Goal: Information Seeking & Learning: Learn about a topic

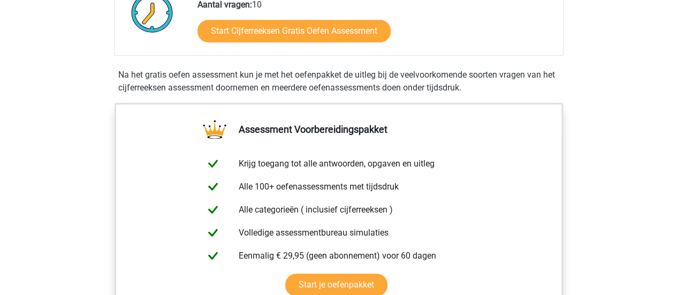
scroll to position [194, 0]
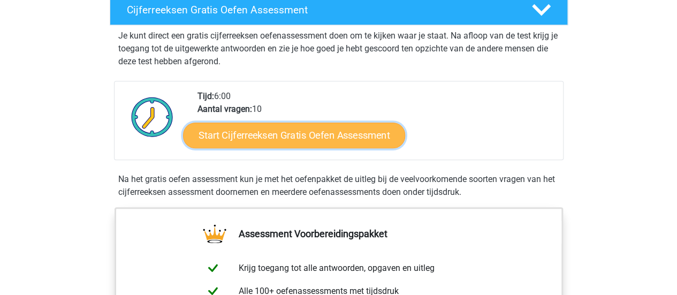
click at [309, 148] on link "Start Cijferreeksen Gratis Oefen Assessment" at bounding box center [294, 135] width 222 height 26
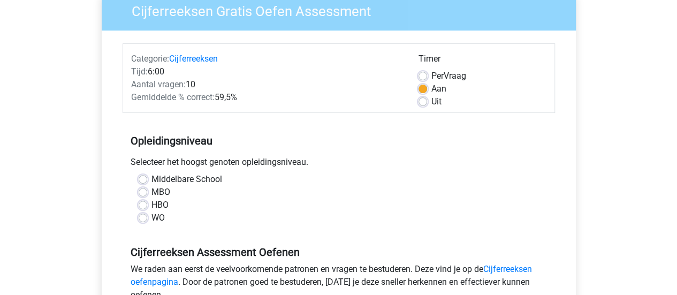
scroll to position [98, 0]
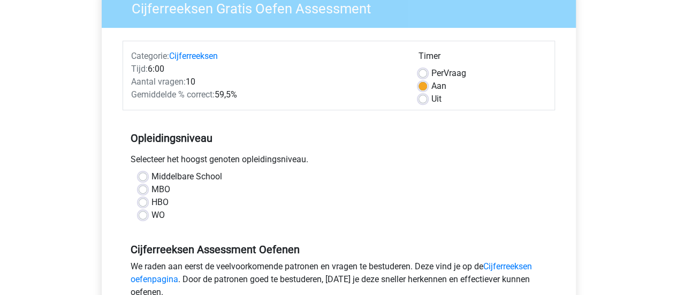
click at [151, 217] on label "WO" at bounding box center [157, 215] width 13 height 13
click at [143, 217] on input "WO" at bounding box center [143, 214] width 9 height 11
radio input "true"
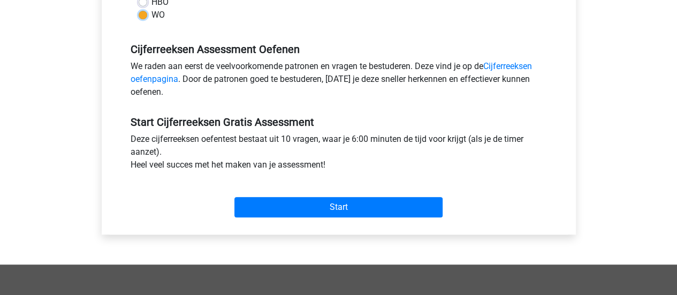
scroll to position [305, 0]
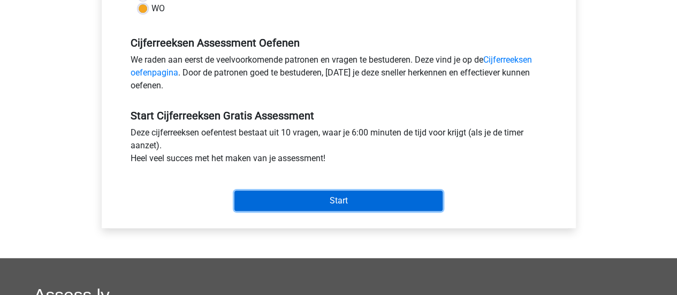
click at [339, 197] on input "Start" at bounding box center [338, 200] width 208 height 20
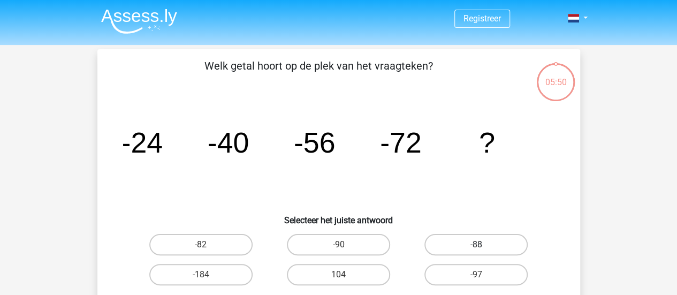
click at [452, 239] on label "-88" at bounding box center [475, 244] width 103 height 21
click at [476, 245] on input "-88" at bounding box center [479, 248] width 7 height 7
radio input "true"
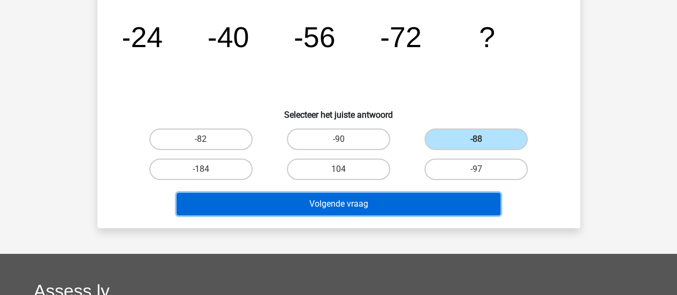
click at [394, 196] on button "Volgende vraag" at bounding box center [339, 204] width 324 height 22
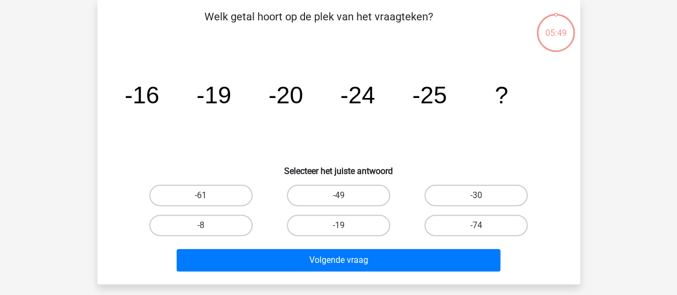
scroll to position [22, 0]
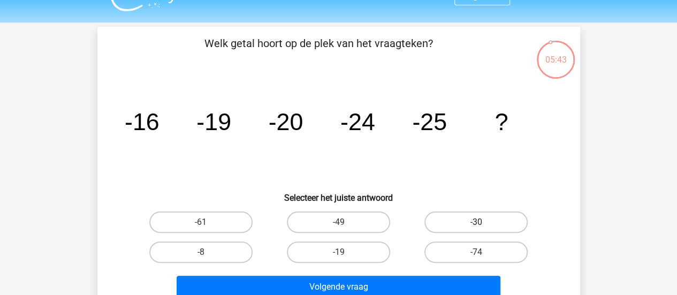
click at [457, 215] on label "-30" at bounding box center [475, 221] width 103 height 21
click at [476, 222] on input "-30" at bounding box center [479, 225] width 7 height 7
radio input "true"
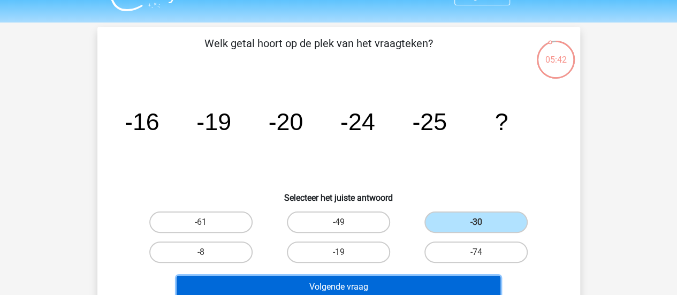
click at [366, 285] on button "Volgende vraag" at bounding box center [339, 287] width 324 height 22
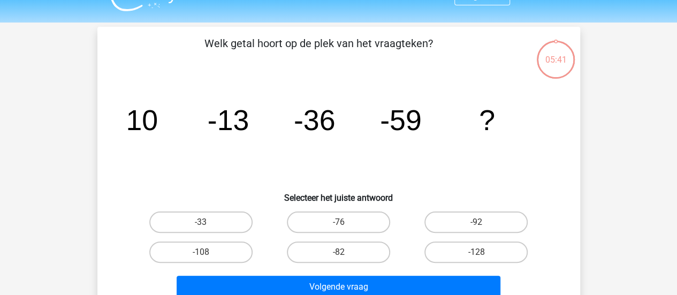
scroll to position [49, 0]
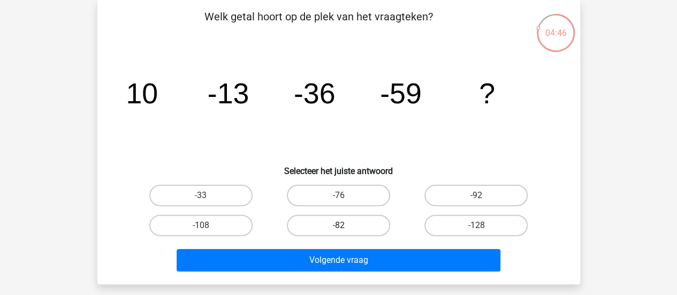
click at [358, 226] on label "-82" at bounding box center [338, 225] width 103 height 21
click at [345, 226] on input "-82" at bounding box center [341, 228] width 7 height 7
radio input "true"
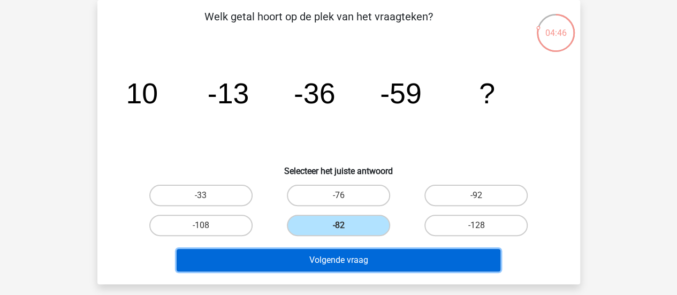
click at [347, 258] on button "Volgende vraag" at bounding box center [339, 260] width 324 height 22
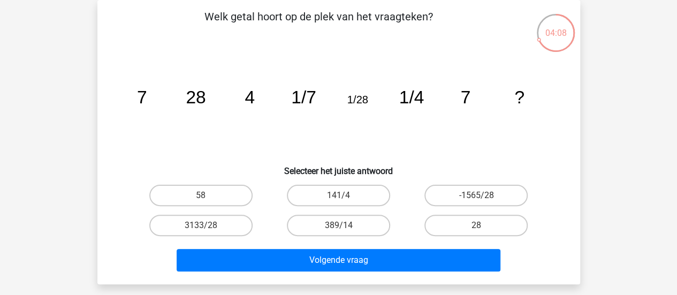
click at [478, 231] on input "28" at bounding box center [479, 228] width 7 height 7
radio input "true"
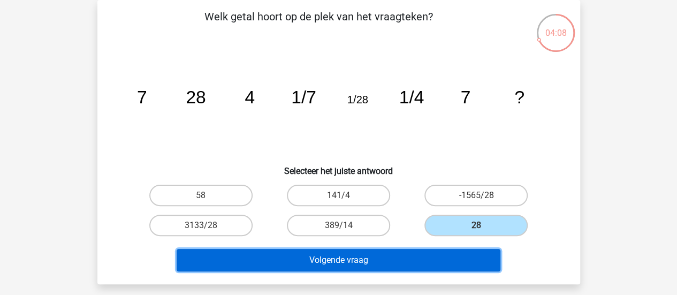
click at [424, 258] on button "Volgende vraag" at bounding box center [339, 260] width 324 height 22
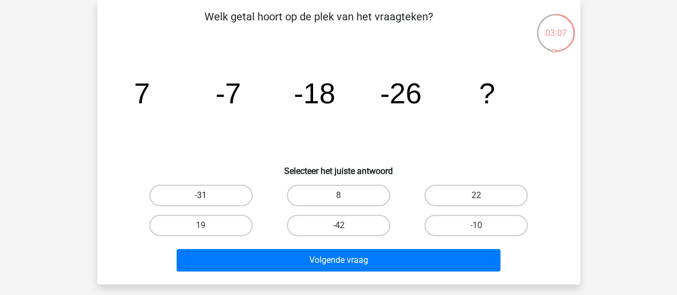
click at [237, 192] on label "-31" at bounding box center [200, 195] width 103 height 21
click at [208, 195] on input "-31" at bounding box center [204, 198] width 7 height 7
radio input "true"
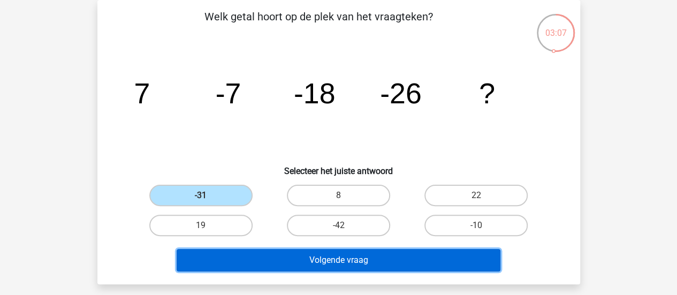
click at [296, 253] on button "Volgende vraag" at bounding box center [339, 260] width 324 height 22
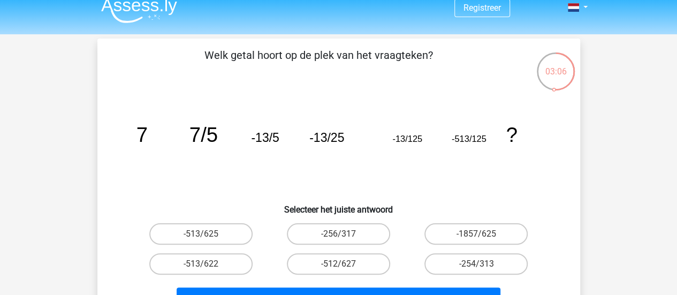
scroll to position [10, 0]
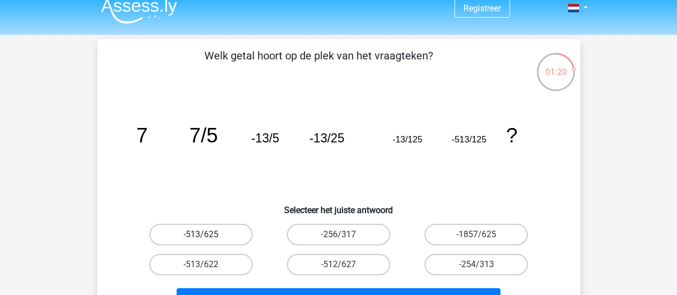
click at [220, 235] on label "-513/625" at bounding box center [200, 234] width 103 height 21
click at [208, 235] on input "-513/625" at bounding box center [204, 237] width 7 height 7
radio input "true"
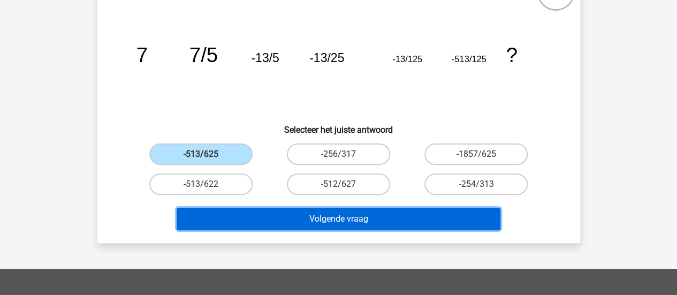
click at [299, 214] on button "Volgende vraag" at bounding box center [339, 219] width 324 height 22
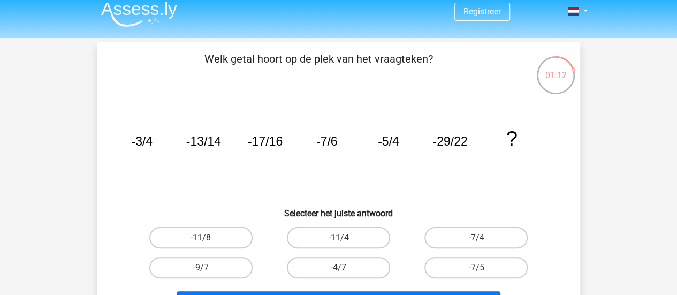
scroll to position [20, 0]
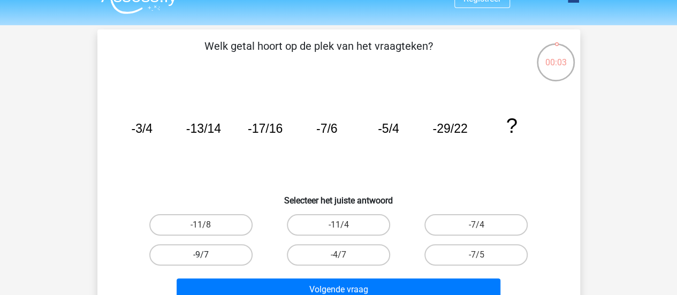
click at [218, 249] on label "-9/7" at bounding box center [200, 254] width 103 height 21
click at [208, 255] on input "-9/7" at bounding box center [204, 258] width 7 height 7
radio input "true"
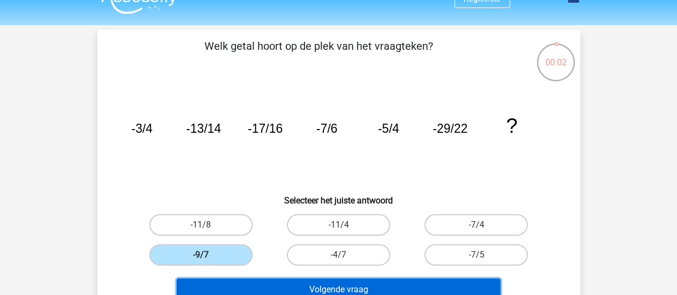
click at [320, 286] on button "Volgende vraag" at bounding box center [339, 289] width 324 height 22
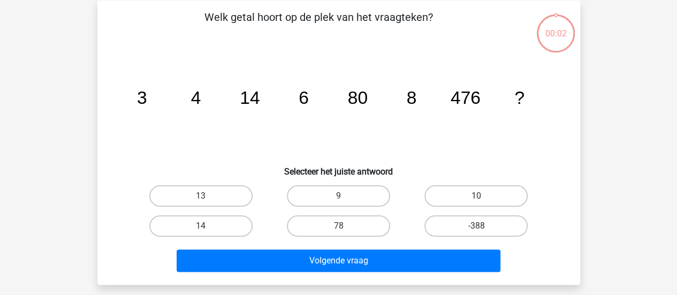
scroll to position [49, 0]
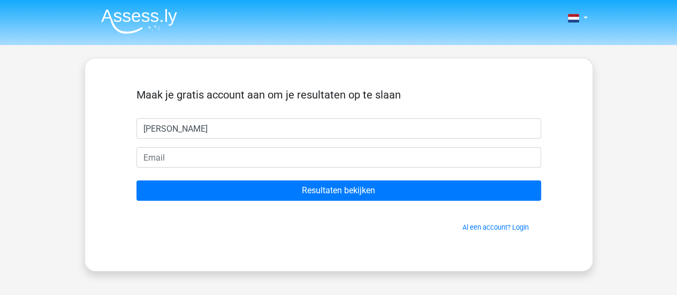
type input "Sophie"
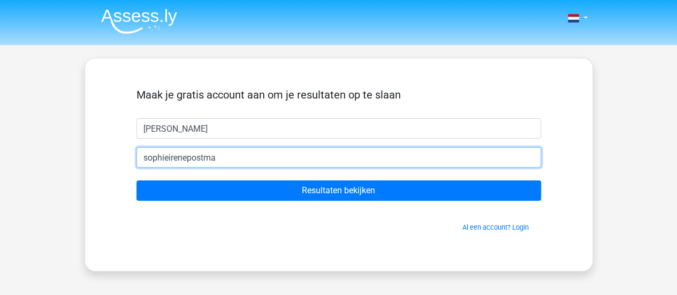
type input "sophieirenepostma@gmail.com"
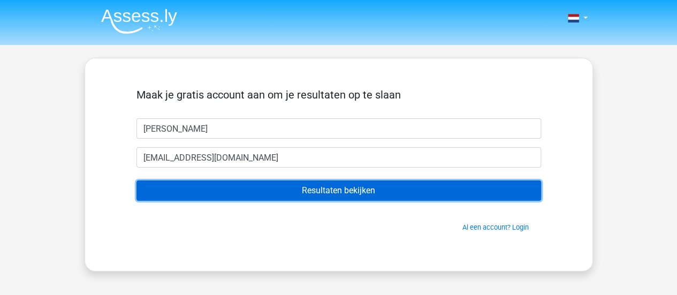
click at [266, 186] on input "Resultaten bekijken" at bounding box center [338, 190] width 405 height 20
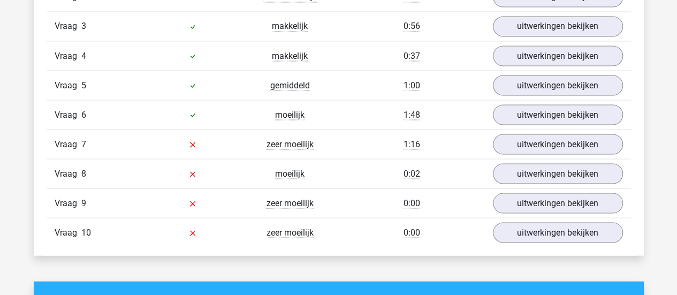
scroll to position [972, 0]
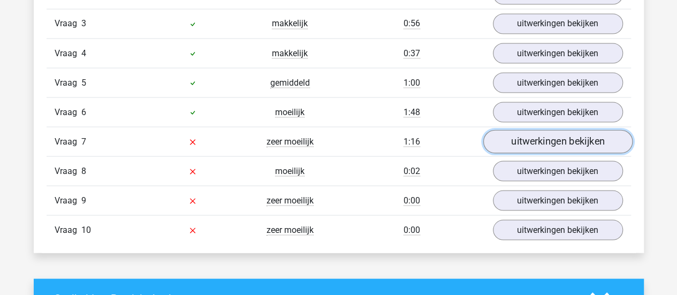
click at [548, 145] on link "uitwerkingen bekijken" at bounding box center [557, 141] width 149 height 24
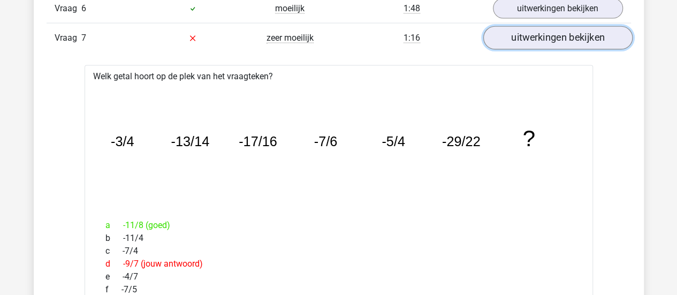
scroll to position [1076, 0]
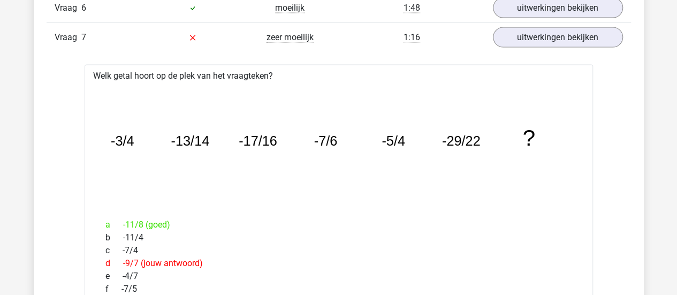
click at [461, 26] on div "Vraag 7 zeer moeilijk 1:16 uitwerkingen bekijken" at bounding box center [339, 36] width 584 height 29
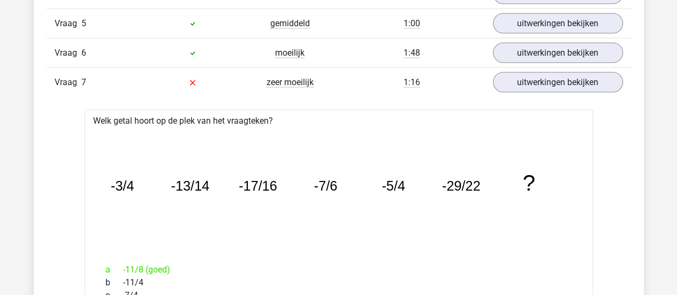
scroll to position [1027, 0]
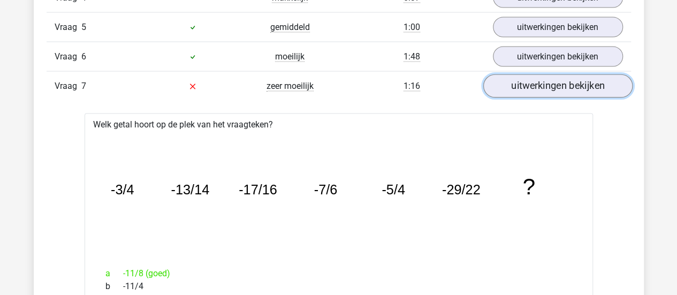
click at [545, 82] on link "uitwerkingen bekijken" at bounding box center [557, 86] width 149 height 24
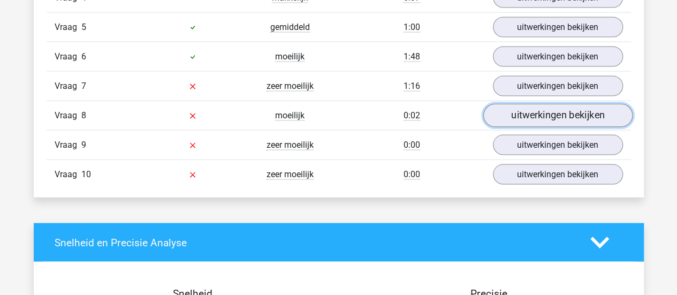
click at [535, 105] on link "uitwerkingen bekijken" at bounding box center [557, 116] width 149 height 24
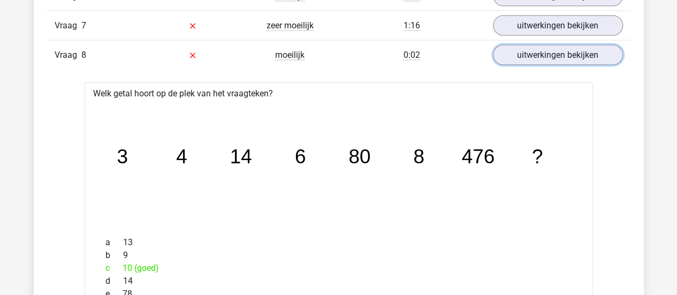
scroll to position [1091, 0]
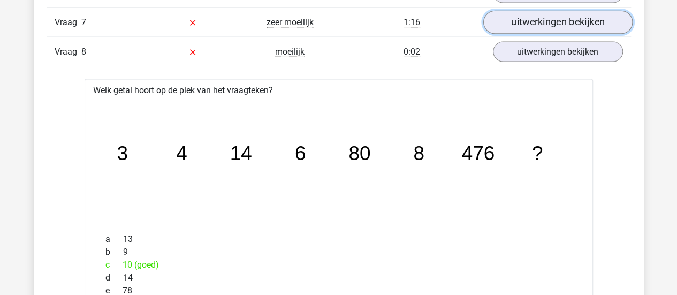
click at [589, 22] on link "uitwerkingen bekijken" at bounding box center [557, 23] width 149 height 24
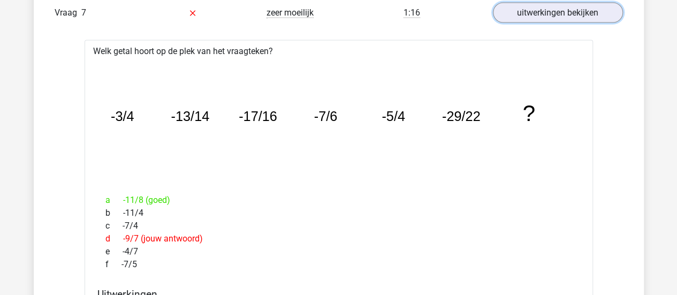
scroll to position [1100, 0]
click at [574, 14] on link "uitwerkingen bekijken" at bounding box center [557, 14] width 149 height 24
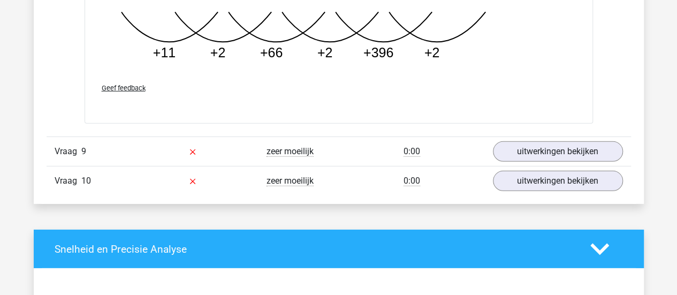
scroll to position [1564, 0]
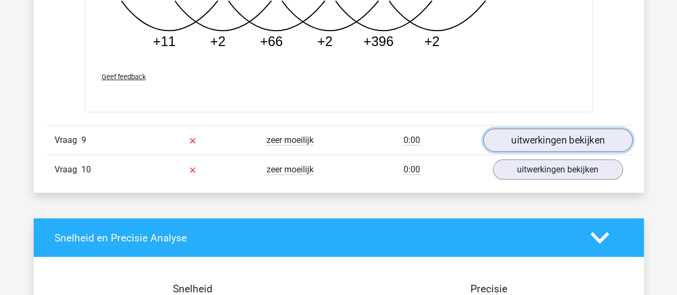
click at [537, 145] on link "uitwerkingen bekijken" at bounding box center [557, 140] width 149 height 24
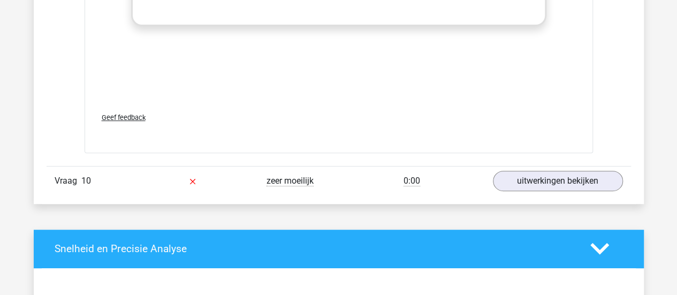
scroll to position [2310, 0]
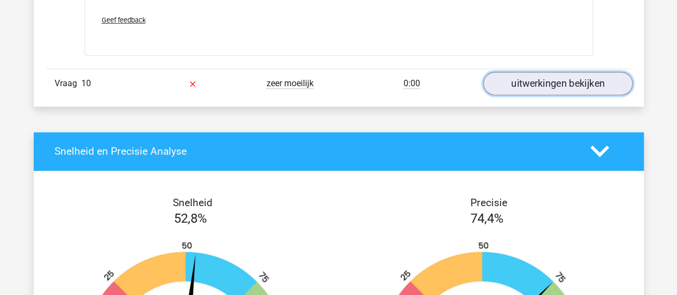
click at [545, 77] on link "uitwerkingen bekijken" at bounding box center [557, 84] width 149 height 24
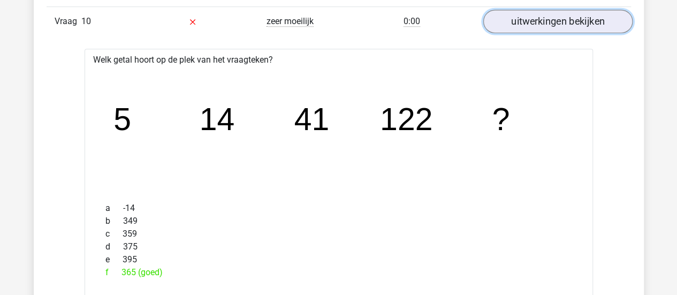
scroll to position [2373, 0]
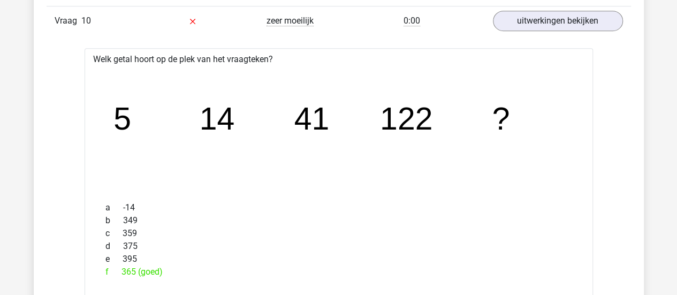
drag, startPoint x: 414, startPoint y: 176, endPoint x: 371, endPoint y: 167, distance: 43.6
click at [371, 167] on icon "image/svg+xml 5 14 41 122 ?" at bounding box center [339, 129] width 474 height 119
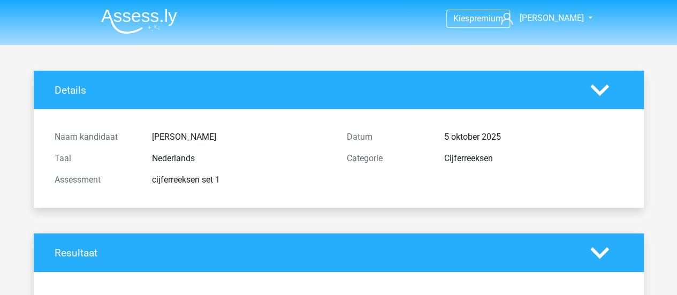
scroll to position [140, 0]
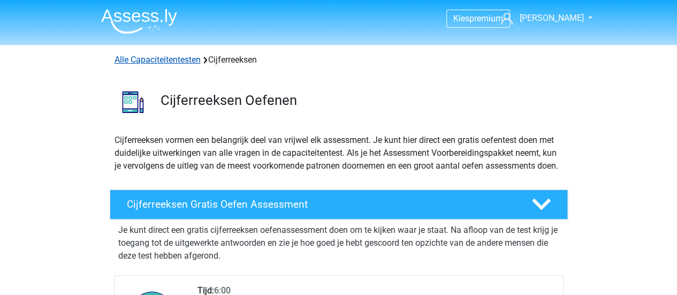
click at [149, 57] on link "Alle Capaciteitentesten" at bounding box center [158, 60] width 86 height 10
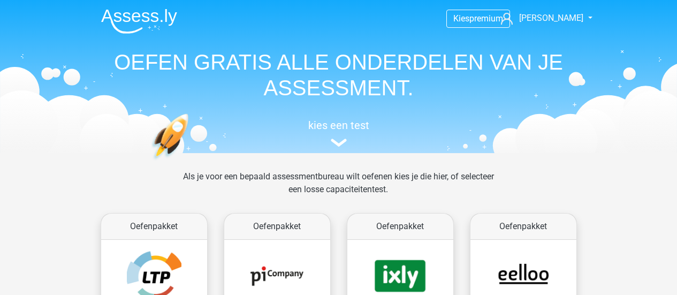
scroll to position [454, 0]
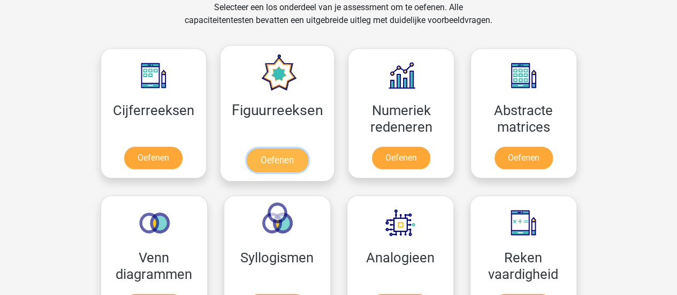
click at [283, 165] on link "Oefenen" at bounding box center [277, 160] width 61 height 24
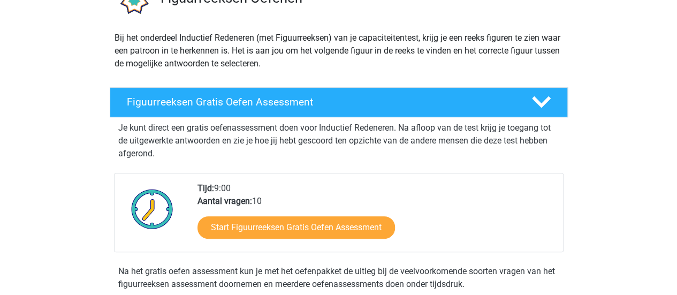
scroll to position [128, 0]
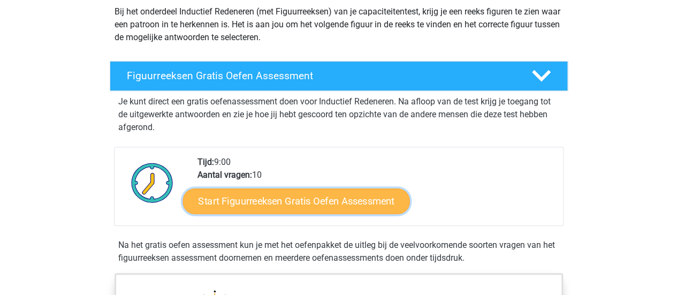
click at [280, 202] on link "Start Figuurreeksen Gratis Oefen Assessment" at bounding box center [295, 201] width 227 height 26
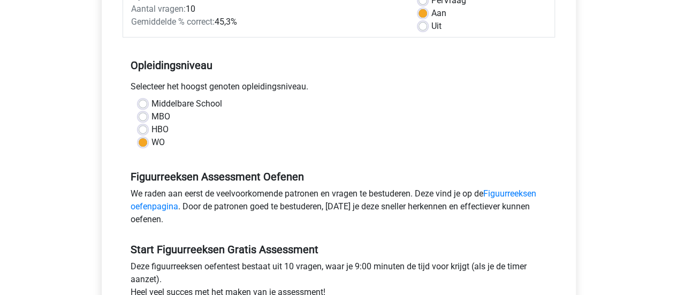
scroll to position [287, 0]
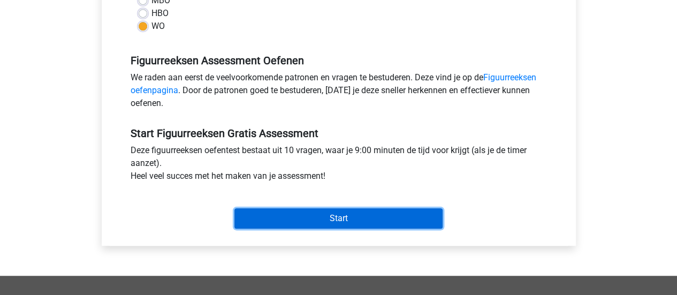
click at [309, 219] on input "Start" at bounding box center [338, 218] width 208 height 20
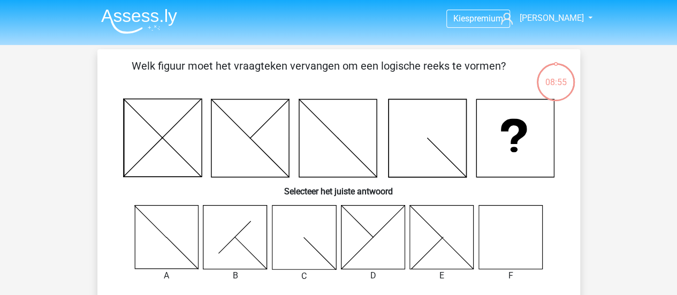
click at [506, 261] on icon at bounding box center [510, 237] width 64 height 64
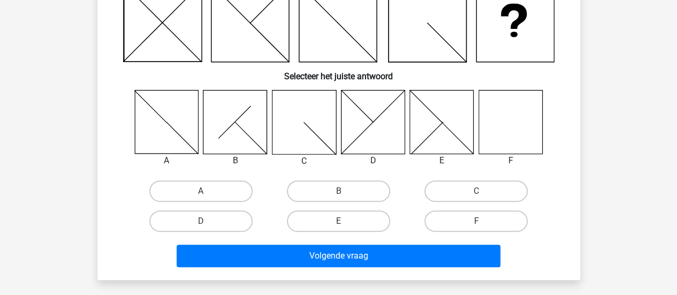
scroll to position [117, 0]
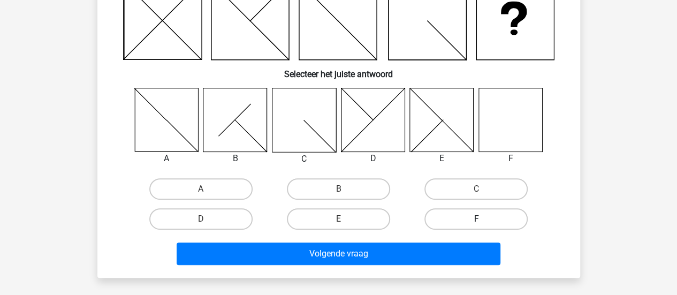
click at [471, 216] on label "F" at bounding box center [475, 218] width 103 height 21
click at [476, 219] on input "F" at bounding box center [479, 222] width 7 height 7
radio input "true"
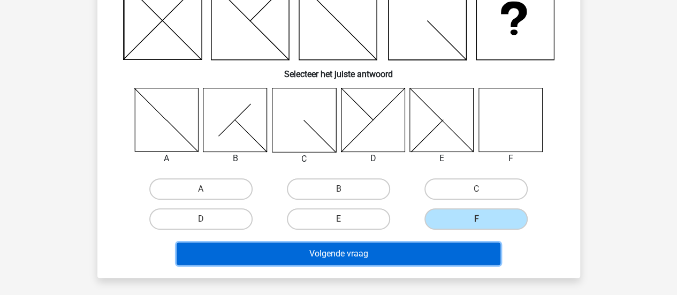
click at [427, 251] on button "Volgende vraag" at bounding box center [339, 253] width 324 height 22
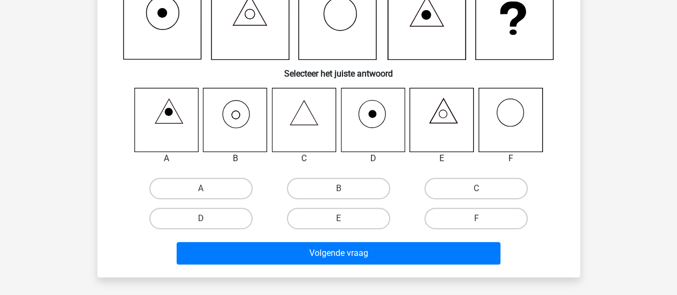
scroll to position [49, 0]
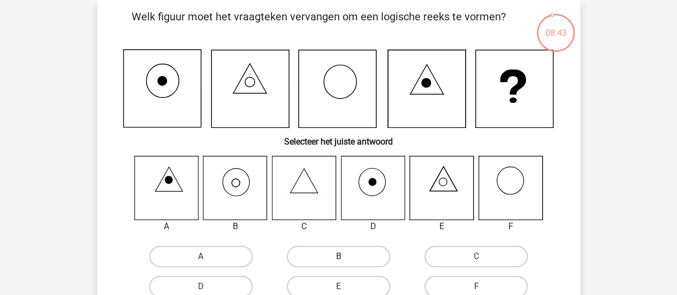
click at [351, 255] on label "B" at bounding box center [338, 256] width 103 height 21
click at [345, 256] on input "B" at bounding box center [341, 259] width 7 height 7
radio input "true"
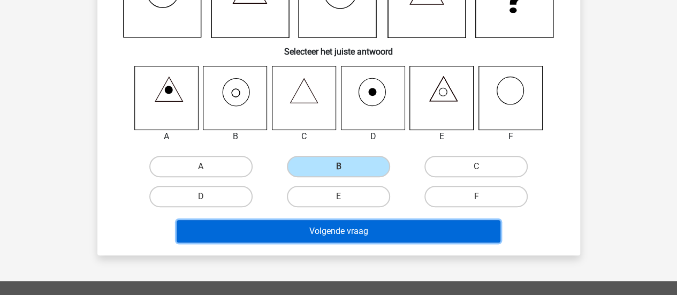
click at [420, 223] on button "Volgende vraag" at bounding box center [339, 231] width 324 height 22
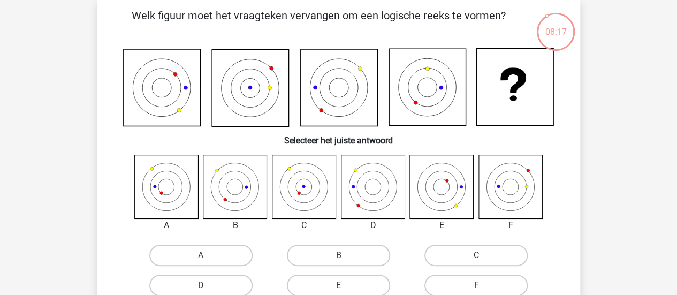
scroll to position [51, 0]
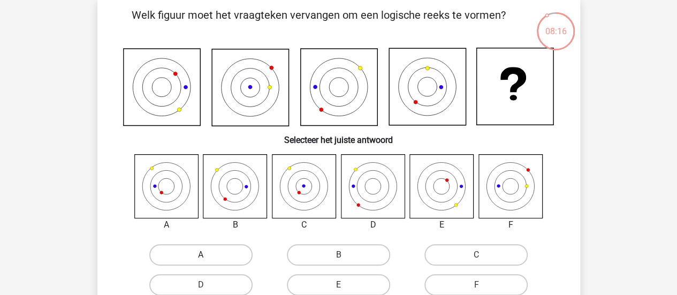
click at [194, 257] on label "A" at bounding box center [200, 254] width 103 height 21
click at [201, 257] on input "A" at bounding box center [204, 258] width 7 height 7
radio input "true"
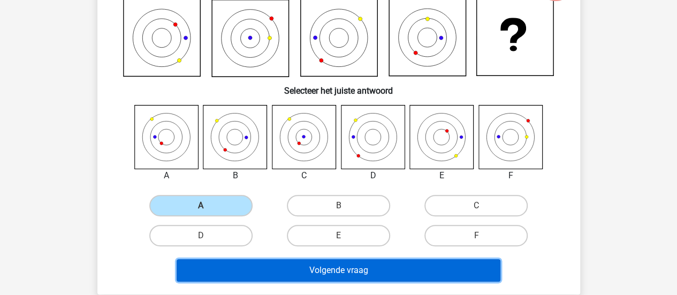
click at [333, 269] on button "Volgende vraag" at bounding box center [339, 270] width 324 height 22
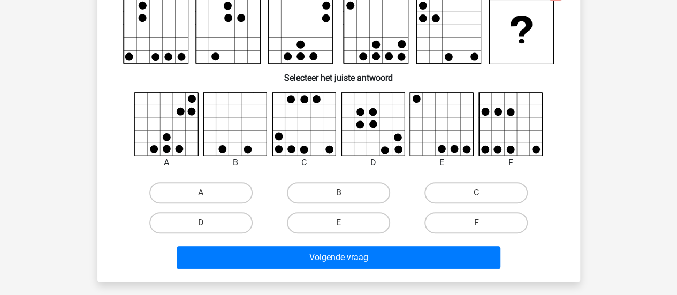
scroll to position [49, 0]
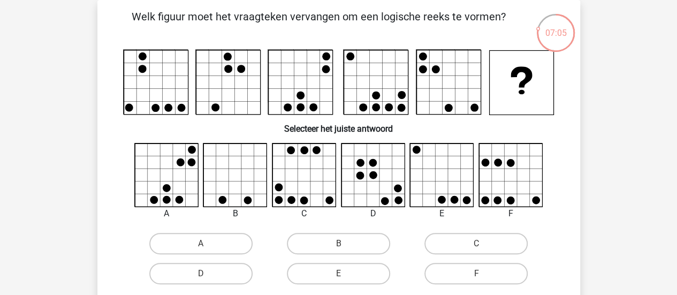
click at [440, 172] on icon at bounding box center [442, 175] width 64 height 64
click at [450, 235] on label "C" at bounding box center [475, 243] width 103 height 21
click at [476, 243] on input "C" at bounding box center [479, 246] width 7 height 7
radio input "true"
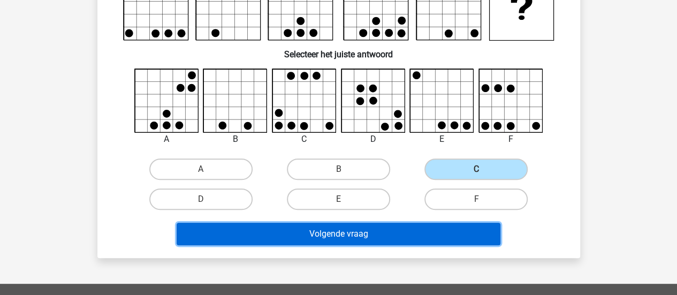
click at [479, 236] on button "Volgende vraag" at bounding box center [339, 234] width 324 height 22
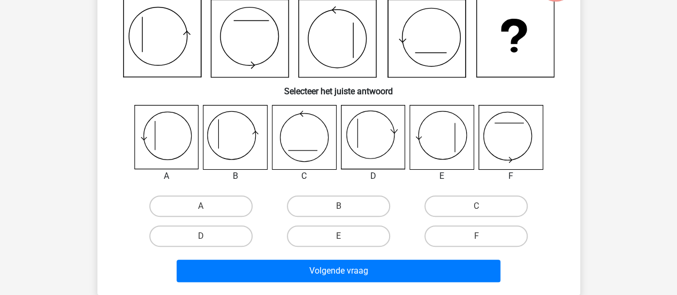
scroll to position [102, 0]
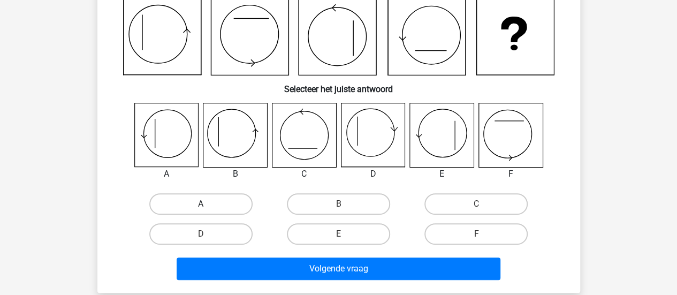
click at [222, 197] on label "A" at bounding box center [200, 203] width 103 height 21
click at [208, 204] on input "A" at bounding box center [204, 207] width 7 height 7
radio input "true"
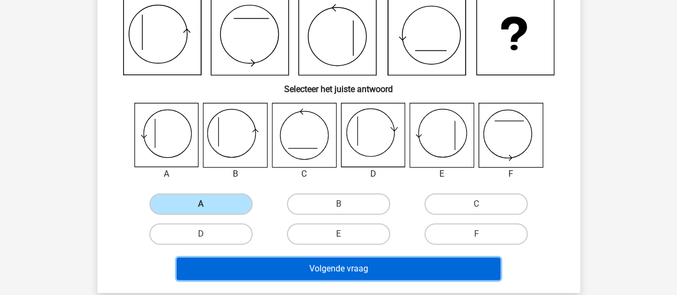
click at [358, 266] on button "Volgende vraag" at bounding box center [339, 268] width 324 height 22
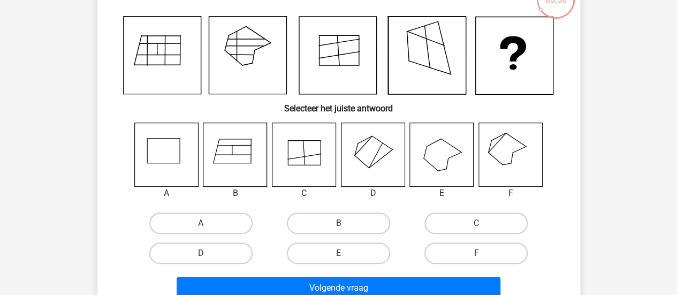
scroll to position [86, 0]
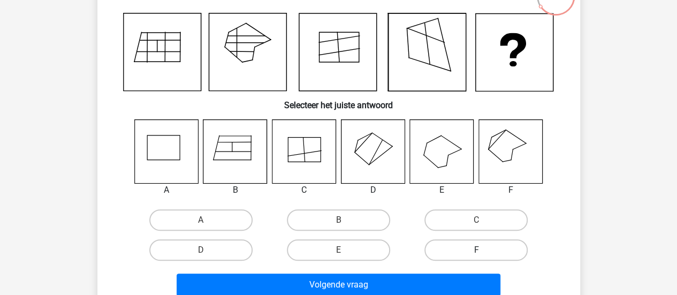
click at [472, 254] on label "F" at bounding box center [475, 249] width 103 height 21
click at [476, 254] on input "F" at bounding box center [479, 253] width 7 height 7
radio input "true"
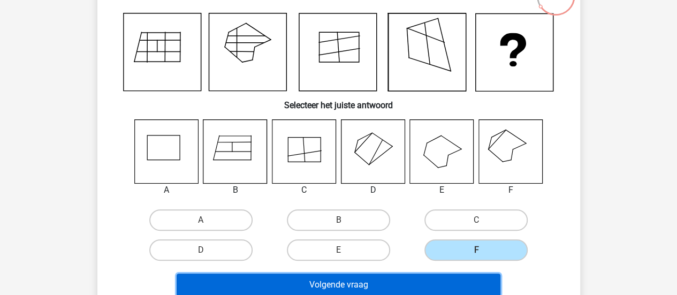
click at [426, 289] on button "Volgende vraag" at bounding box center [339, 284] width 324 height 22
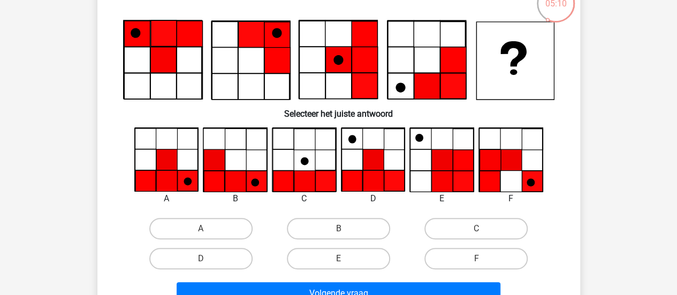
scroll to position [79, 0]
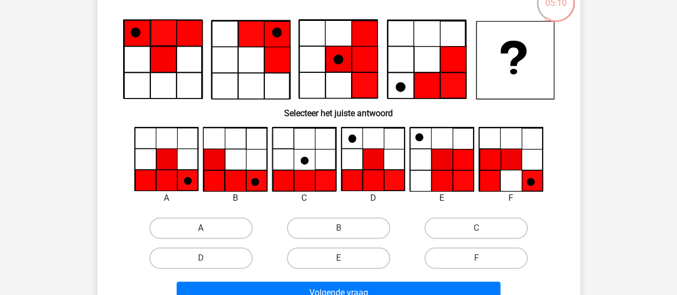
click at [249, 227] on label "A" at bounding box center [200, 227] width 103 height 21
click at [208, 228] on input "A" at bounding box center [204, 231] width 7 height 7
radio input "true"
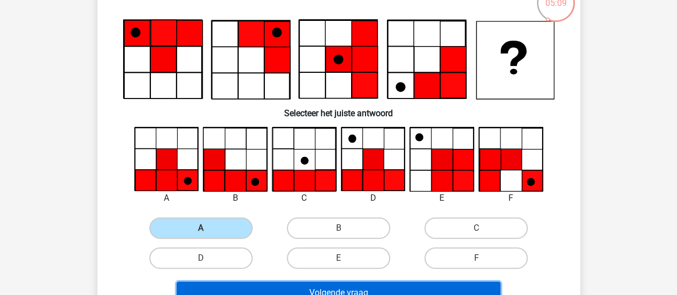
click at [319, 293] on button "Volgende vraag" at bounding box center [339, 292] width 324 height 22
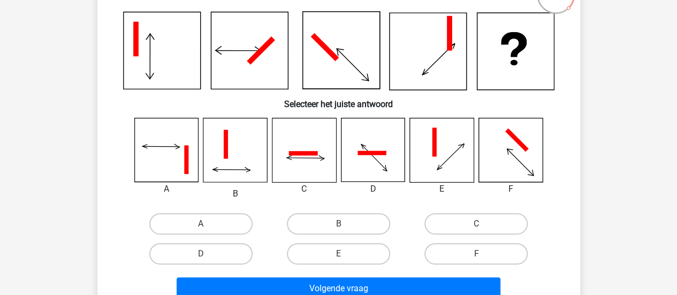
scroll to position [87, 0]
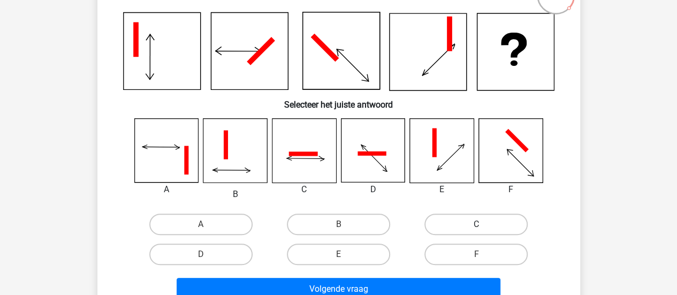
click at [464, 223] on label "C" at bounding box center [475, 223] width 103 height 21
click at [476, 224] on input "C" at bounding box center [479, 227] width 7 height 7
radio input "true"
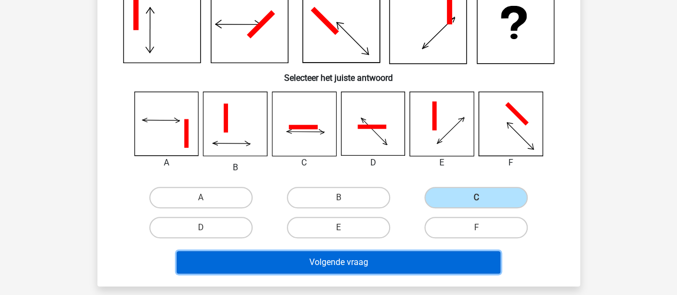
click at [396, 256] on button "Volgende vraag" at bounding box center [339, 262] width 324 height 22
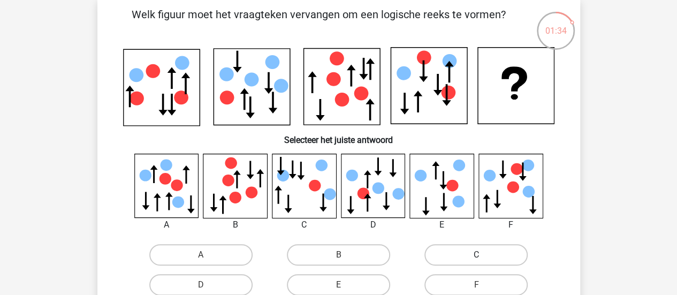
scroll to position [72, 0]
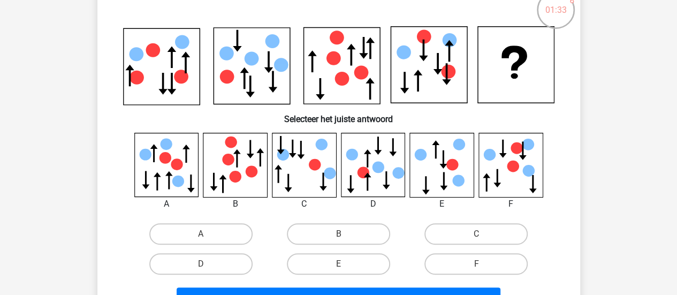
click at [471, 246] on div "C" at bounding box center [476, 234] width 138 height 30
click at [440, 263] on label "F" at bounding box center [475, 263] width 103 height 21
click at [476, 264] on input "F" at bounding box center [479, 267] width 7 height 7
radio input "true"
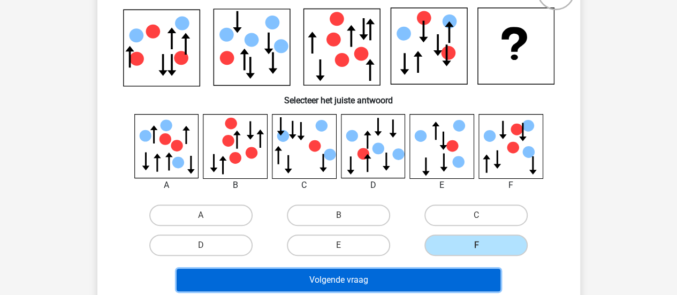
click at [426, 272] on button "Volgende vraag" at bounding box center [339, 280] width 324 height 22
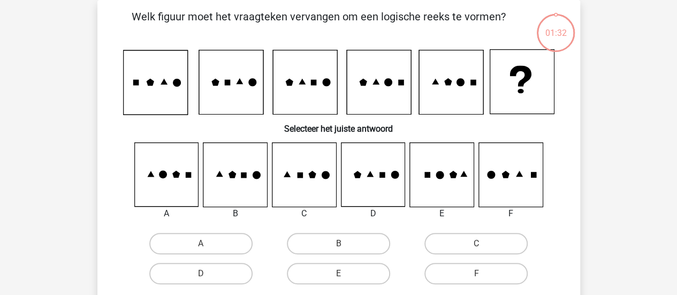
scroll to position [14, 0]
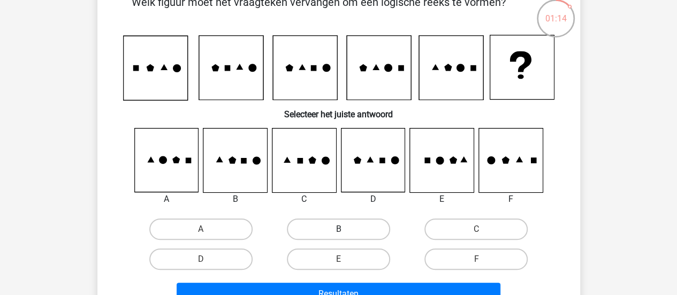
click at [350, 238] on label "B" at bounding box center [338, 228] width 103 height 21
click at [345, 236] on input "B" at bounding box center [341, 232] width 7 height 7
radio input "true"
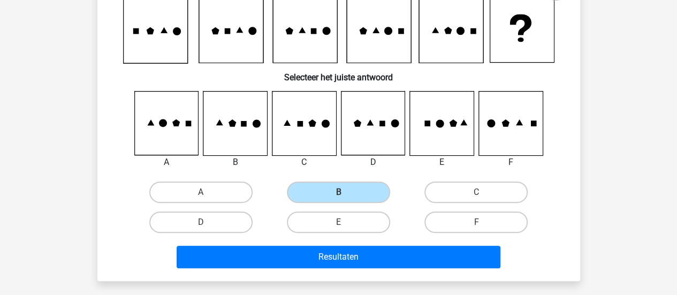
scroll to position [101, 0]
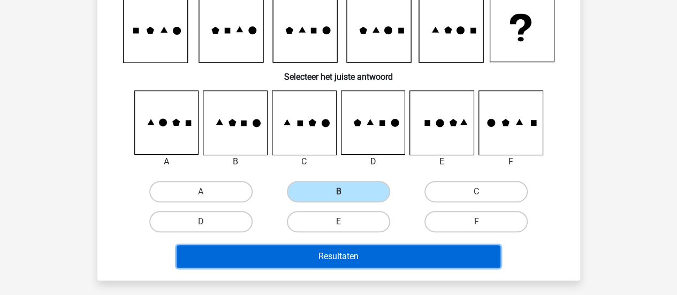
click at [380, 247] on button "Resultaten" at bounding box center [339, 256] width 324 height 22
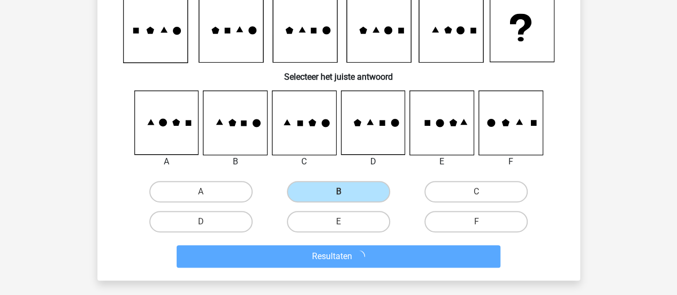
scroll to position [0, 0]
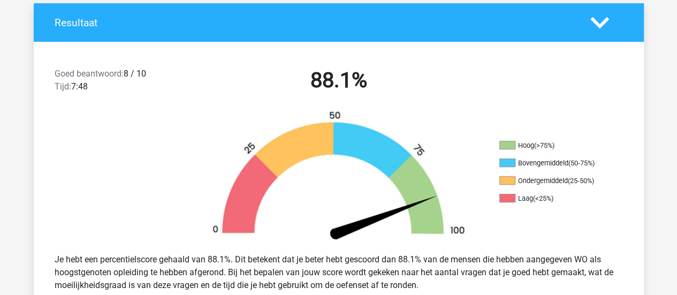
scroll to position [258, 0]
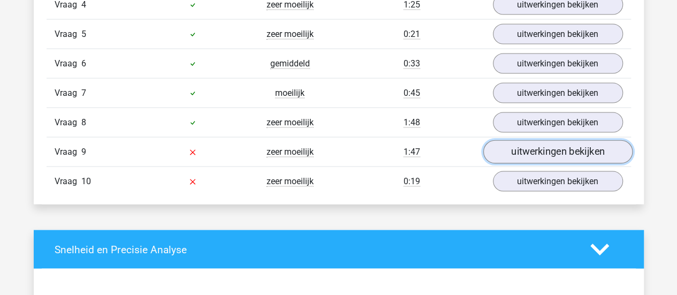
click at [544, 149] on link "uitwerkingen bekijken" at bounding box center [557, 152] width 149 height 24
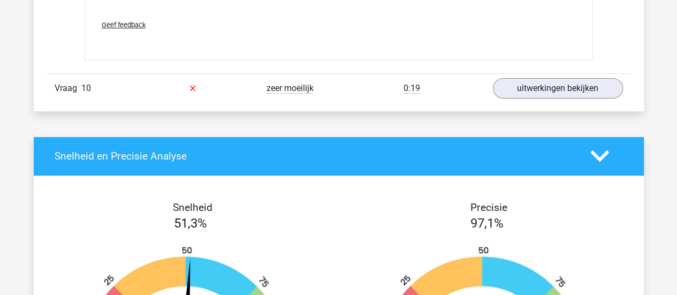
scroll to position [2009, 0]
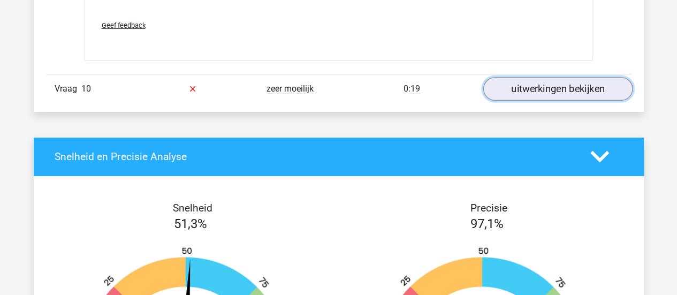
click at [532, 77] on link "uitwerkingen bekijken" at bounding box center [557, 89] width 149 height 24
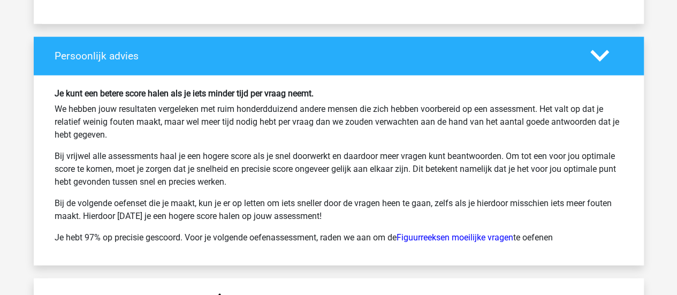
scroll to position [3350, 0]
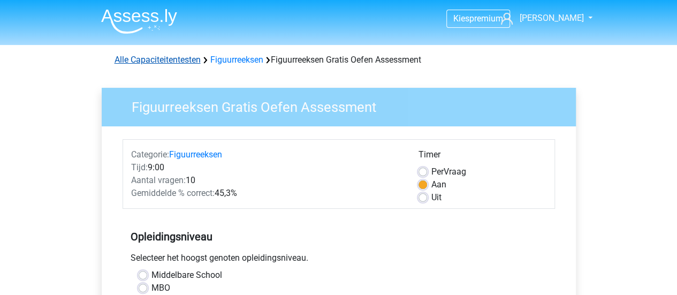
click at [158, 63] on link "Alle Capaciteitentesten" at bounding box center [158, 60] width 86 height 10
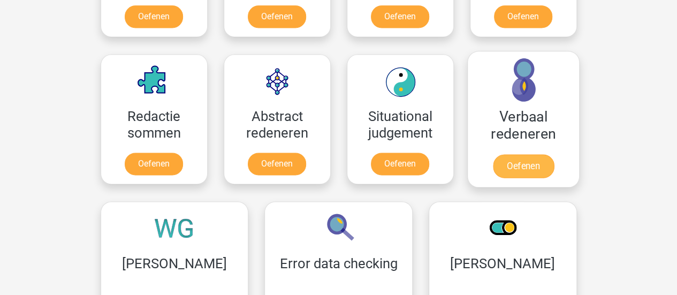
scroll to position [791, 0]
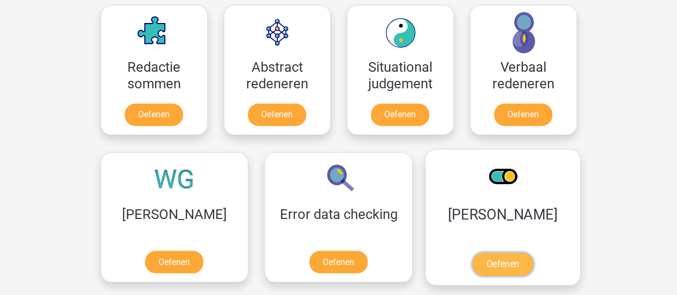
click at [472, 262] on link "Oefenen" at bounding box center [502, 264] width 61 height 24
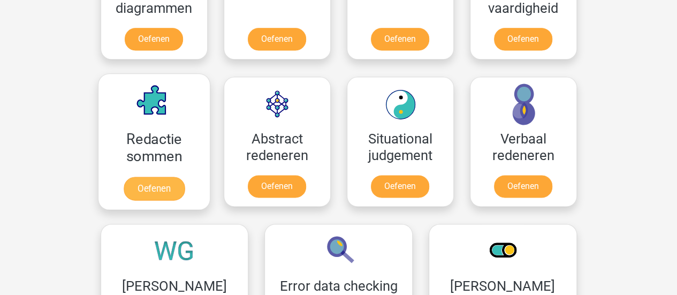
scroll to position [620, 0]
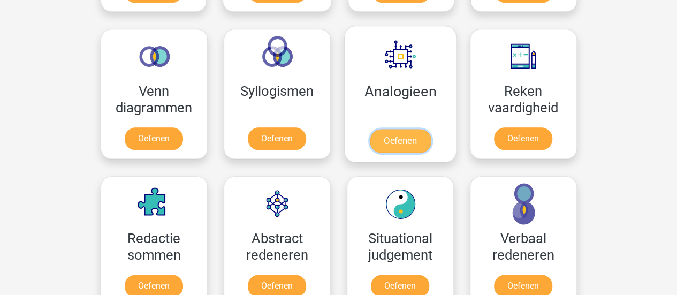
click at [397, 138] on link "Oefenen" at bounding box center [399, 141] width 61 height 24
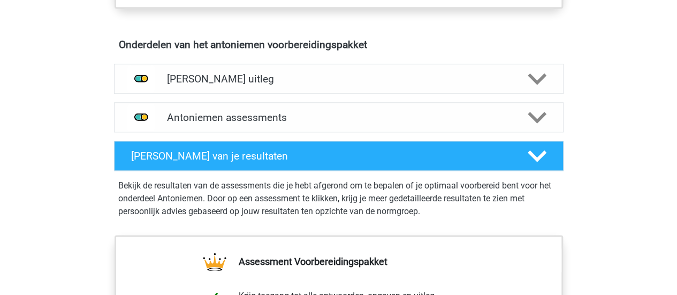
scroll to position [604, 0]
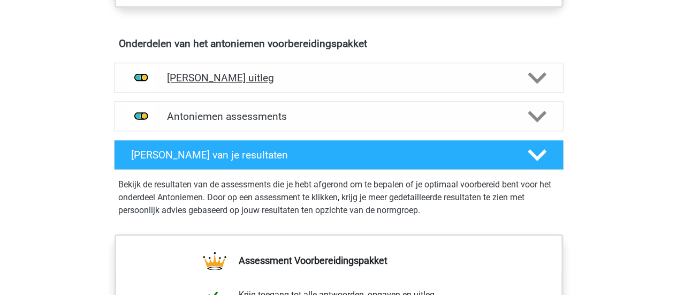
click at [337, 89] on div "[PERSON_NAME] uitleg" at bounding box center [338, 78] width 449 height 30
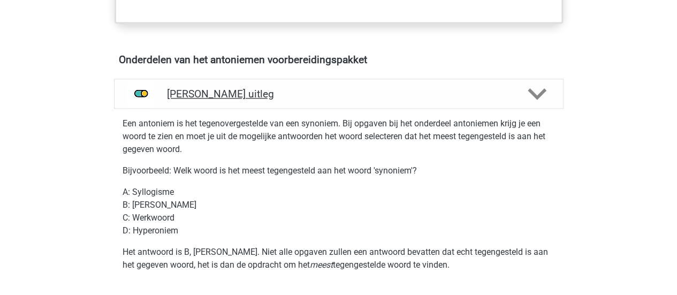
scroll to position [585, 0]
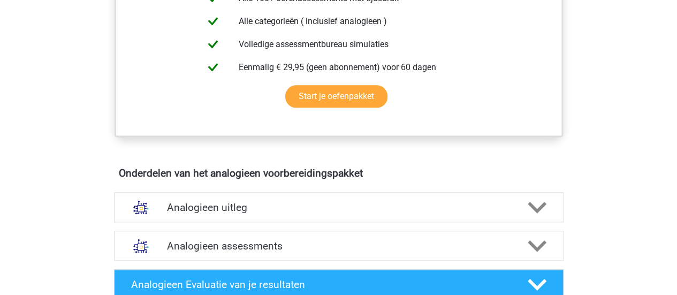
scroll to position [506, 0]
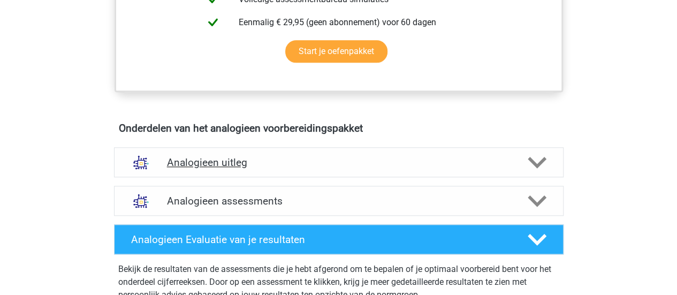
click at [368, 158] on h4 "Analogieen uitleg" at bounding box center [339, 162] width 344 height 12
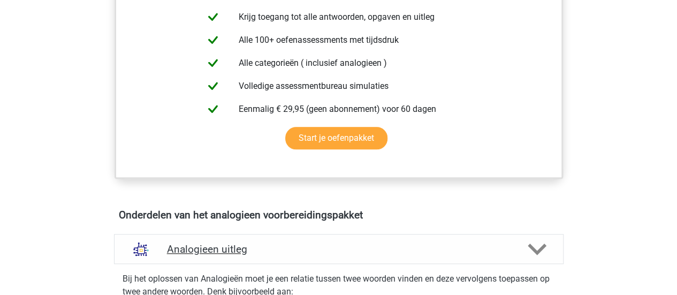
scroll to position [418, 0]
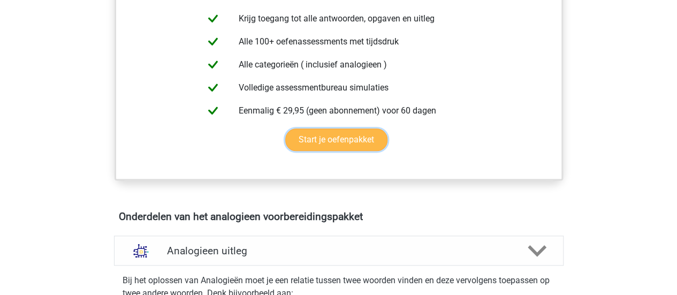
click at [337, 144] on link "Start je oefenpakket" at bounding box center [336, 139] width 102 height 22
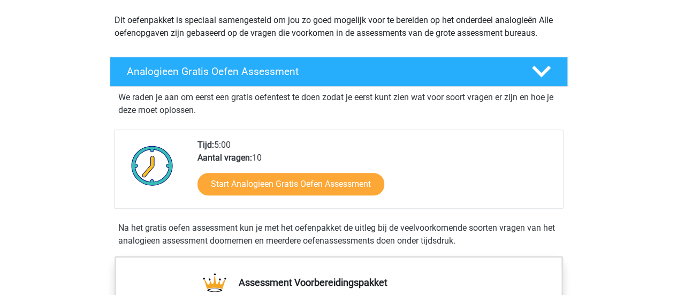
scroll to position [117, 0]
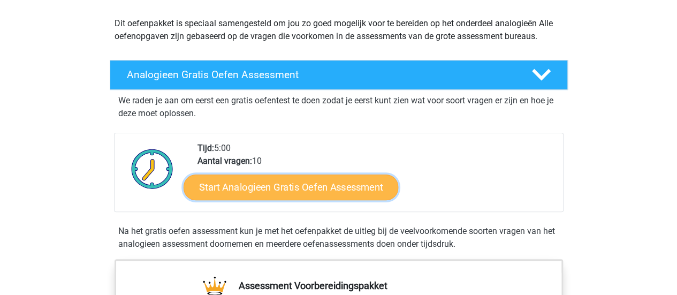
click at [301, 179] on link "Start Analogieen Gratis Oefen Assessment" at bounding box center [291, 187] width 215 height 26
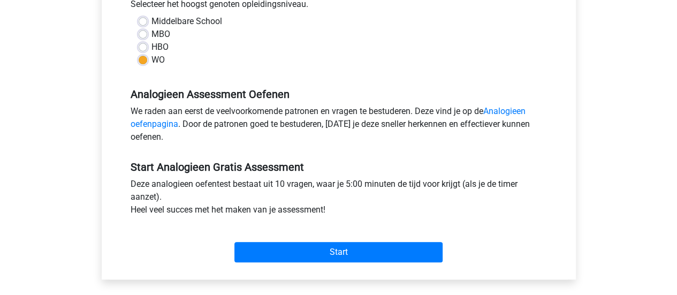
scroll to position [255, 0]
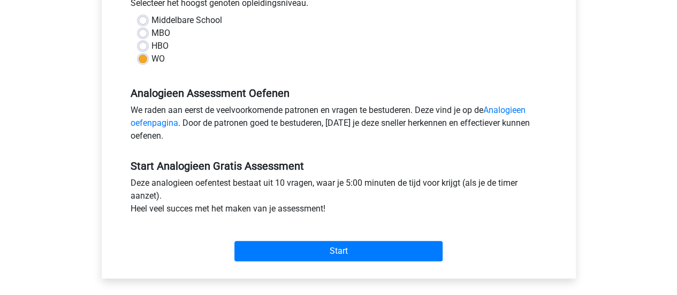
click at [325, 238] on div "Start" at bounding box center [339, 242] width 432 height 37
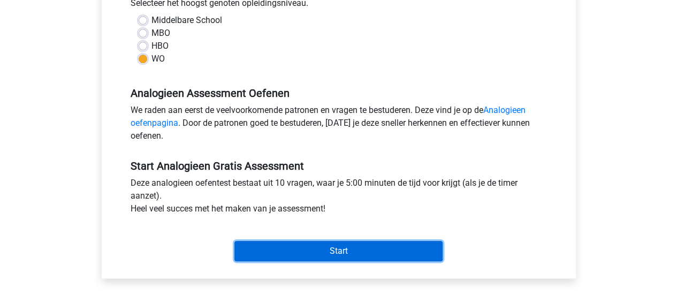
click at [348, 243] on input "Start" at bounding box center [338, 251] width 208 height 20
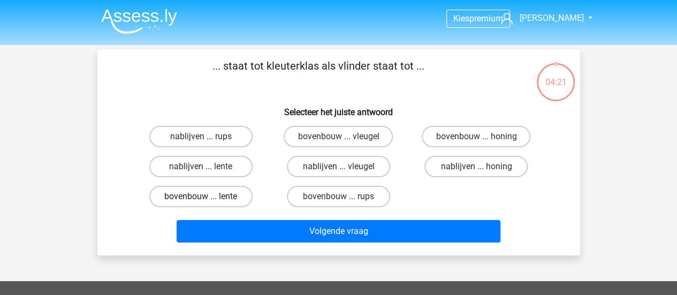
click at [227, 195] on label "bovenbouw ... lente" at bounding box center [200, 196] width 103 height 21
click at [208, 196] on input "bovenbouw ... lente" at bounding box center [204, 199] width 7 height 7
radio input "true"
click at [331, 197] on label "bovenbouw ... rups" at bounding box center [338, 196] width 103 height 21
click at [338, 197] on input "bovenbouw ... rups" at bounding box center [341, 199] width 7 height 7
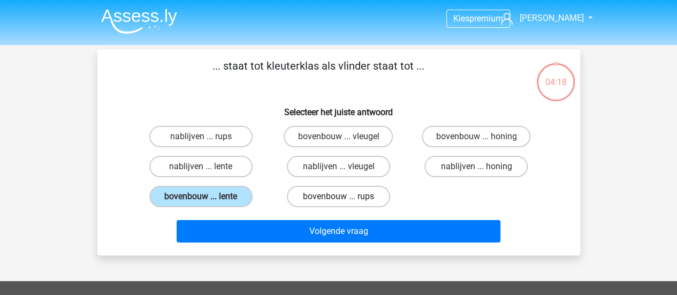
radio input "true"
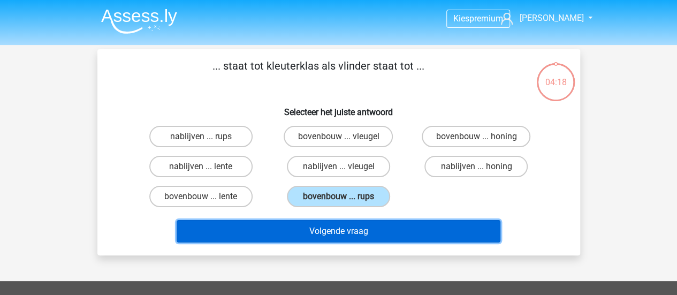
click at [365, 228] on button "Volgende vraag" at bounding box center [339, 231] width 324 height 22
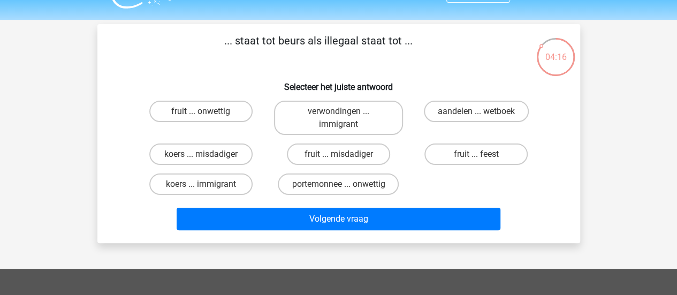
scroll to position [25, 0]
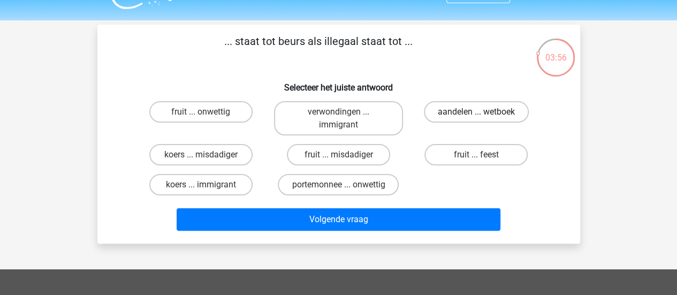
click at [471, 112] on label "aandelen ... wetboek" at bounding box center [476, 111] width 105 height 21
click at [476, 112] on input "aandelen ... wetboek" at bounding box center [479, 115] width 7 height 7
radio input "true"
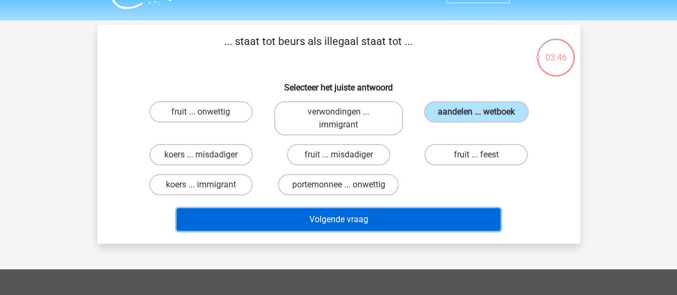
click at [383, 211] on button "Volgende vraag" at bounding box center [339, 219] width 324 height 22
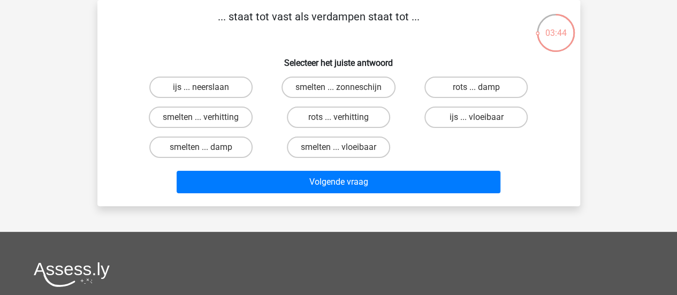
scroll to position [27, 0]
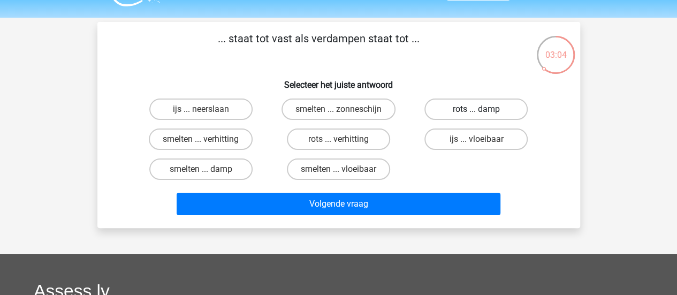
click at [477, 108] on label "rots ... damp" at bounding box center [475, 108] width 103 height 21
click at [477, 109] on input "rots ... damp" at bounding box center [479, 112] width 7 height 7
radio input "true"
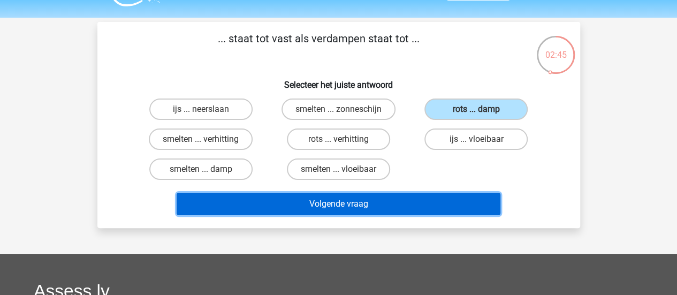
click at [403, 203] on button "Volgende vraag" at bounding box center [339, 204] width 324 height 22
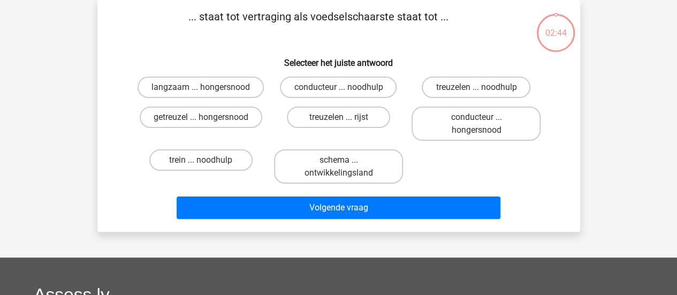
scroll to position [40, 0]
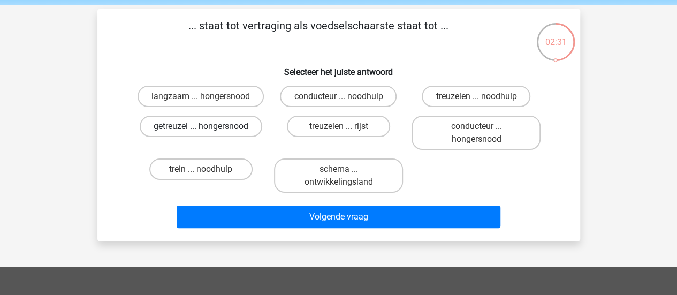
click at [146, 133] on label "getreuzel ... hongersnood" at bounding box center [201, 126] width 123 height 21
click at [201, 133] on input "getreuzel ... hongersnood" at bounding box center [204, 129] width 7 height 7
radio input "true"
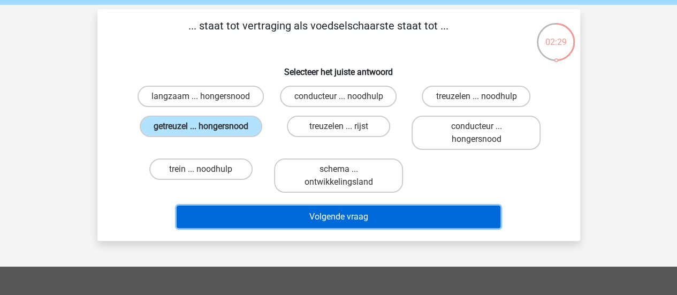
click at [284, 211] on button "Volgende vraag" at bounding box center [339, 216] width 324 height 22
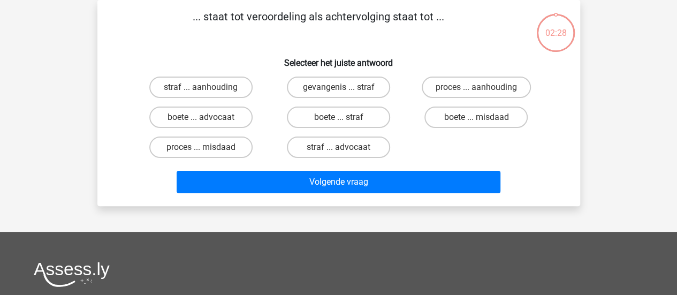
scroll to position [18, 0]
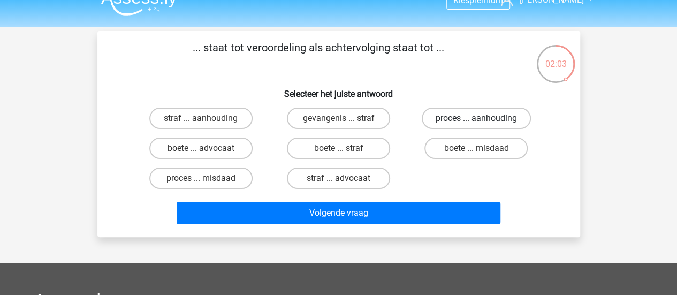
click at [493, 113] on label "proces ... aanhouding" at bounding box center [476, 118] width 109 height 21
click at [483, 118] on input "proces ... aanhouding" at bounding box center [479, 121] width 7 height 7
radio input "true"
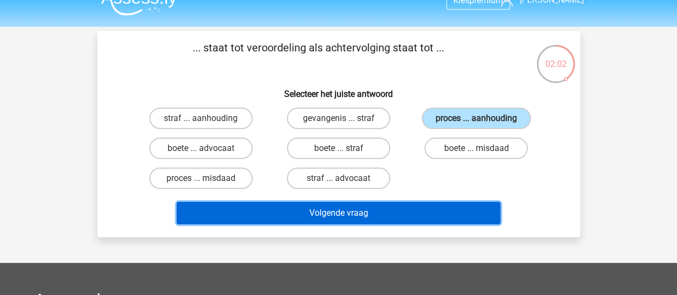
click at [416, 210] on button "Volgende vraag" at bounding box center [339, 213] width 324 height 22
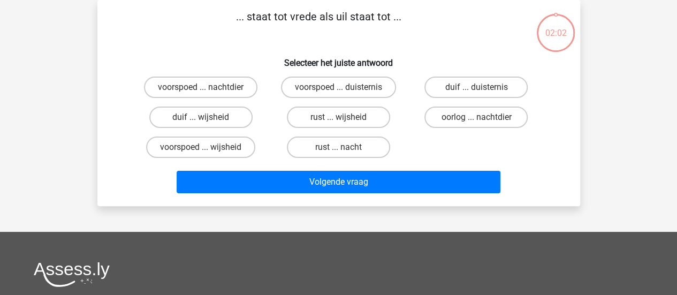
scroll to position [0, 0]
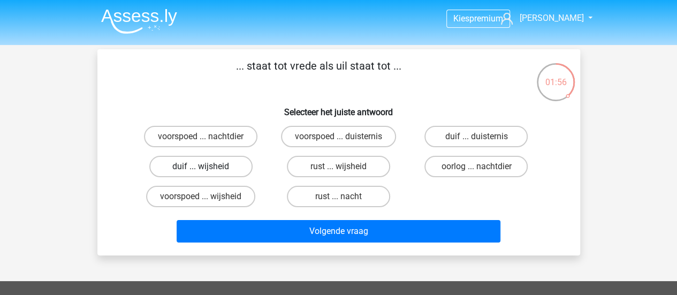
click at [188, 175] on label "duif ... wijsheid" at bounding box center [200, 166] width 103 height 21
click at [201, 173] on input "duif ... wijsheid" at bounding box center [204, 169] width 7 height 7
radio input "true"
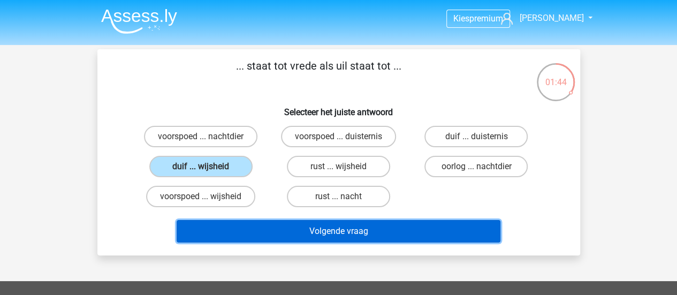
click at [361, 232] on button "Volgende vraag" at bounding box center [339, 231] width 324 height 22
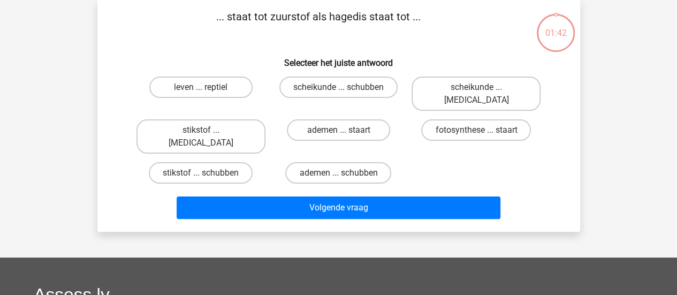
scroll to position [8, 0]
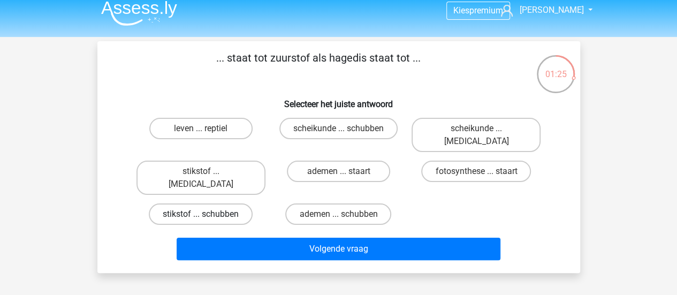
click at [218, 203] on label "stikstof ... schubben" at bounding box center [201, 213] width 104 height 21
click at [208, 214] on input "stikstof ... schubben" at bounding box center [204, 217] width 7 height 7
radio input "true"
click at [205, 171] on input "stikstof ... krokodil" at bounding box center [204, 174] width 7 height 7
radio input "true"
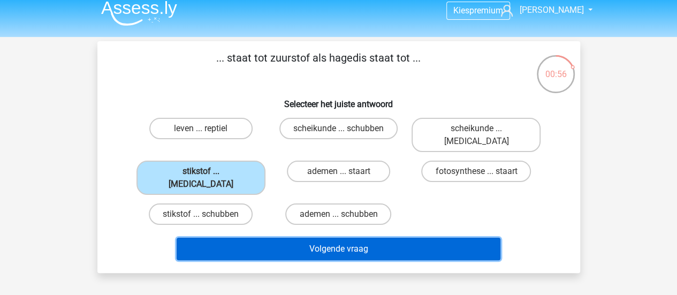
click at [275, 238] on button "Volgende vraag" at bounding box center [339, 249] width 324 height 22
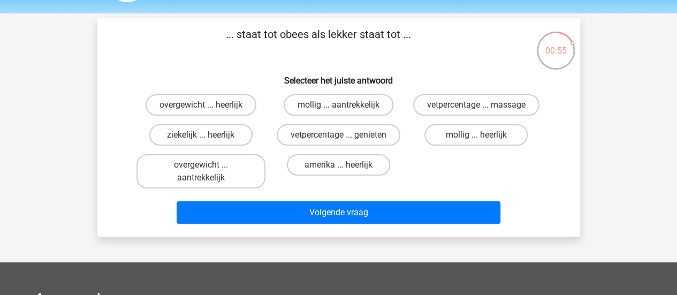
scroll to position [31, 0]
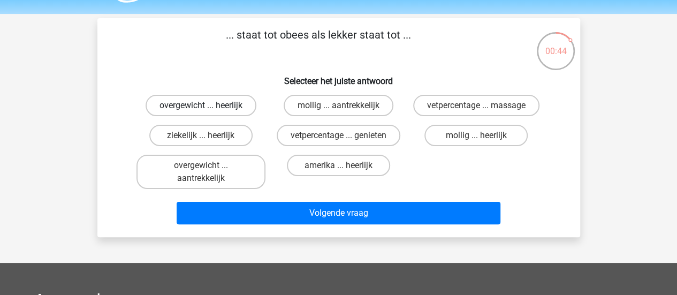
click at [230, 111] on label "overgewicht ... heerlijk" at bounding box center [201, 105] width 111 height 21
click at [208, 111] on input "overgewicht ... heerlijk" at bounding box center [204, 108] width 7 height 7
radio input "true"
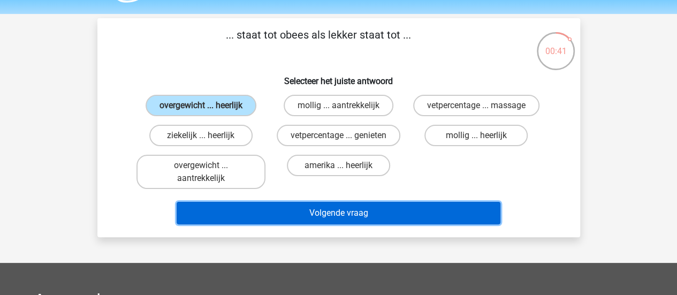
click at [316, 213] on button "Volgende vraag" at bounding box center [339, 213] width 324 height 22
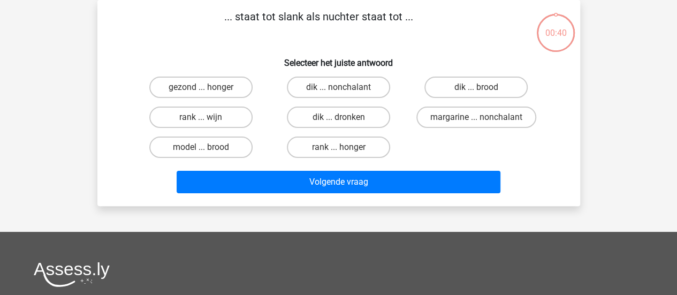
scroll to position [24, 0]
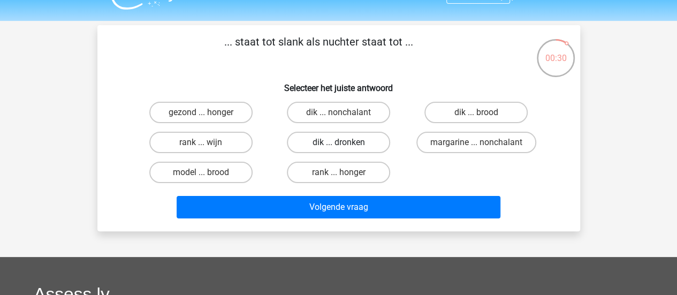
click at [358, 141] on label "dik ... dronken" at bounding box center [338, 142] width 103 height 21
click at [345, 142] on input "dik ... dronken" at bounding box center [341, 145] width 7 height 7
radio input "true"
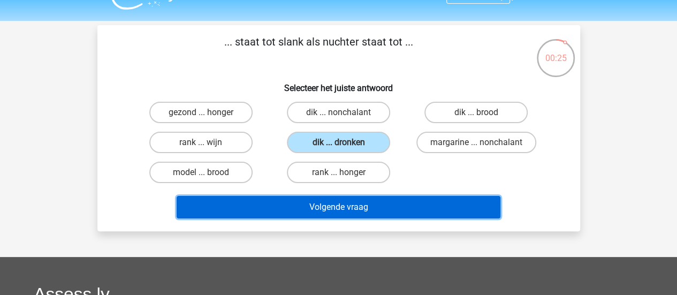
click at [345, 205] on button "Volgende vraag" at bounding box center [339, 207] width 324 height 22
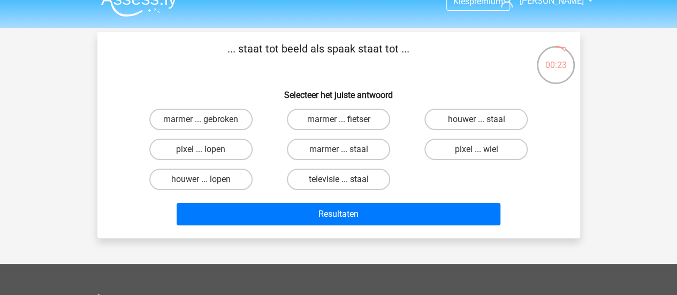
scroll to position [0, 0]
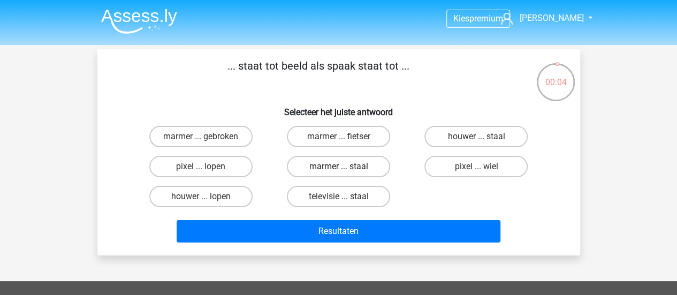
click at [344, 174] on label "marmer ... staal" at bounding box center [338, 166] width 103 height 21
click at [344, 173] on input "marmer ... staal" at bounding box center [341, 169] width 7 height 7
radio input "true"
click at [380, 217] on div "Resultaten" at bounding box center [339, 228] width 448 height 35
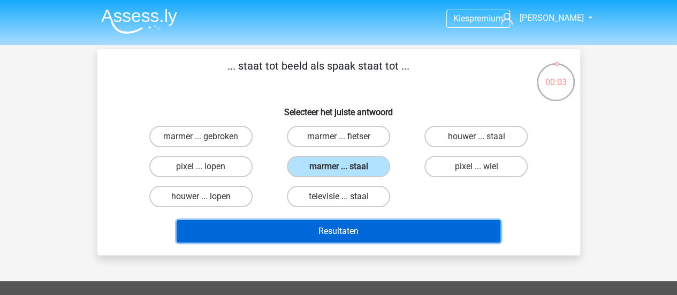
click at [414, 235] on button "Resultaten" at bounding box center [339, 231] width 324 height 22
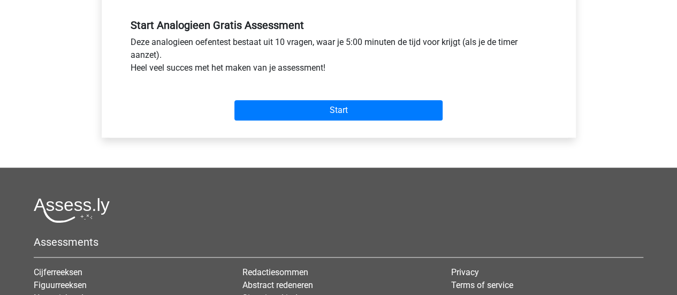
scroll to position [394, 0]
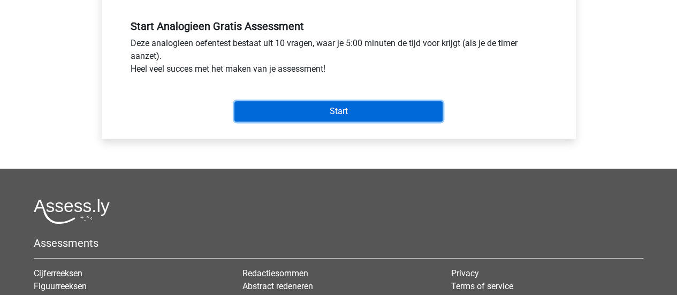
click at [398, 103] on input "Start" at bounding box center [338, 111] width 208 height 20
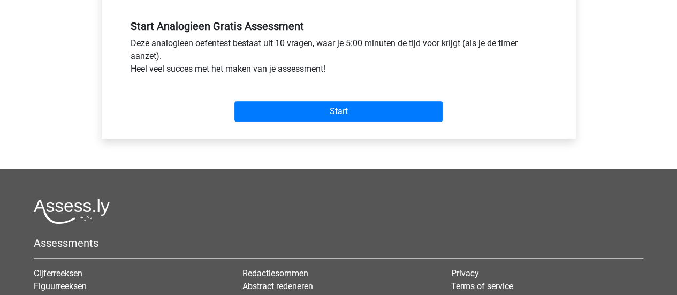
scroll to position [0, 0]
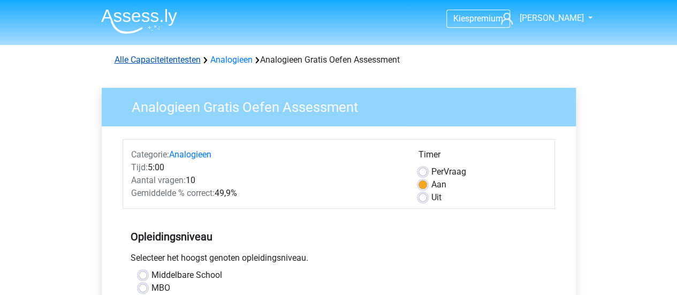
click at [154, 62] on link "Alle Capaciteitentesten" at bounding box center [158, 60] width 86 height 10
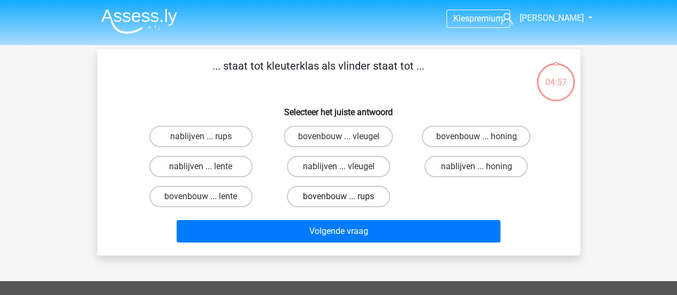
click at [334, 196] on label "bovenbouw ... rups" at bounding box center [338, 196] width 103 height 21
click at [338, 196] on input "bovenbouw ... rups" at bounding box center [341, 199] width 7 height 7
radio input "true"
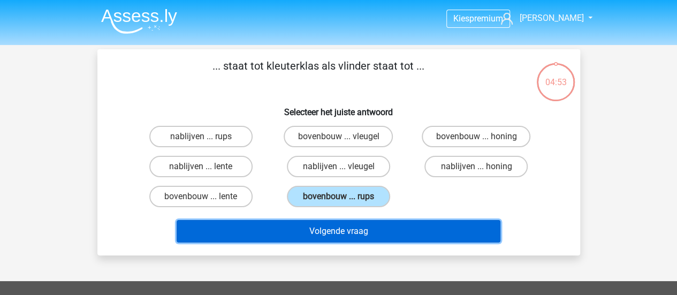
click at [379, 224] on button "Volgende vraag" at bounding box center [339, 231] width 324 height 22
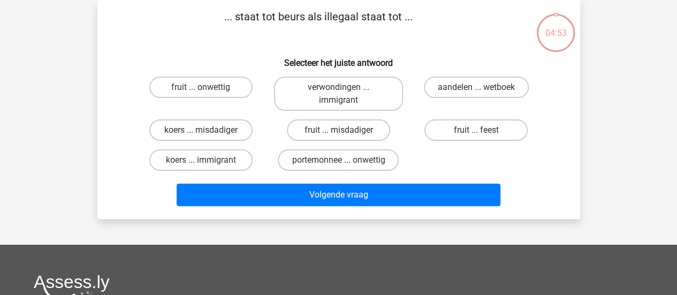
scroll to position [11, 0]
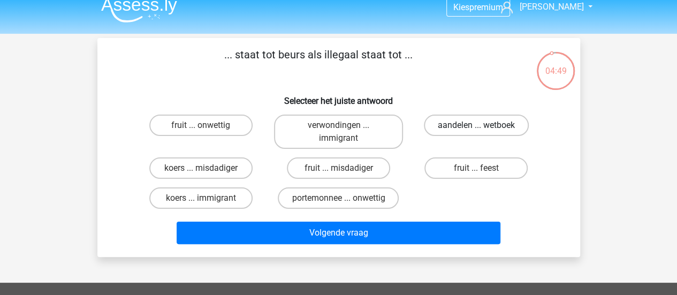
click at [443, 130] on label "aandelen ... wetboek" at bounding box center [476, 125] width 105 height 21
click at [476, 130] on input "aandelen ... wetboek" at bounding box center [479, 128] width 7 height 7
radio input "true"
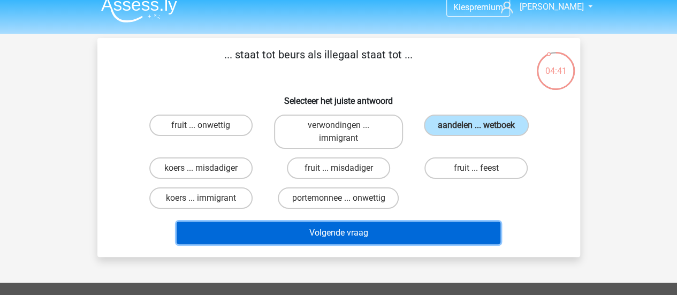
click at [359, 231] on button "Volgende vraag" at bounding box center [339, 233] width 324 height 22
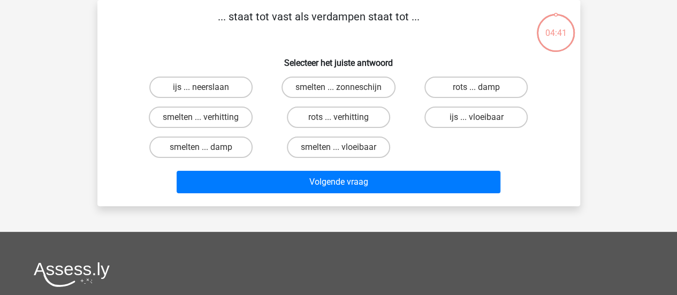
scroll to position [3, 0]
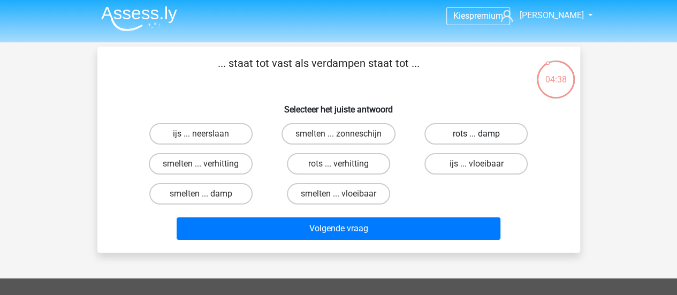
click at [461, 132] on label "rots ... damp" at bounding box center [475, 133] width 103 height 21
click at [476, 134] on input "rots ... damp" at bounding box center [479, 137] width 7 height 7
radio input "true"
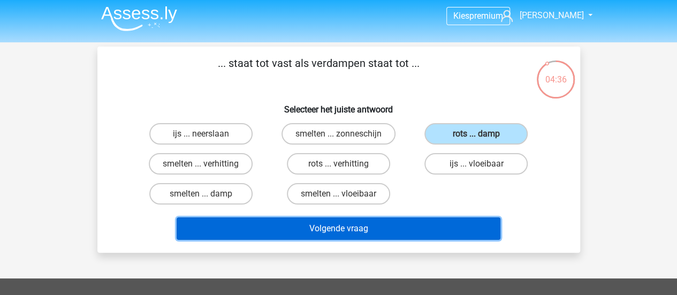
click at [339, 225] on button "Volgende vraag" at bounding box center [339, 228] width 324 height 22
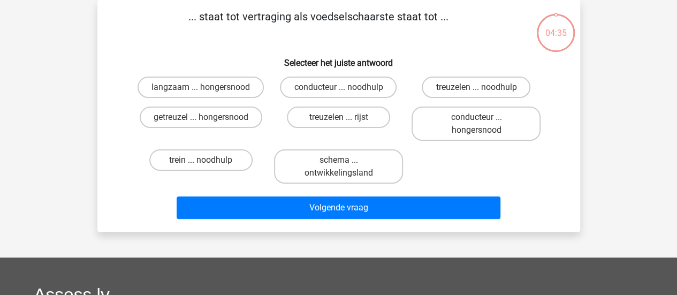
scroll to position [0, 0]
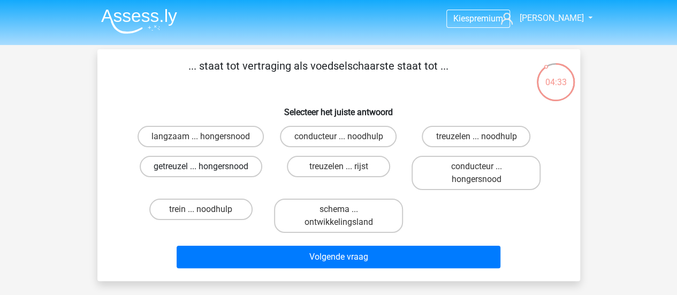
click at [219, 173] on label "getreuzel ... hongersnood" at bounding box center [201, 166] width 123 height 21
click at [208, 173] on input "getreuzel ... hongersnood" at bounding box center [204, 169] width 7 height 7
radio input "true"
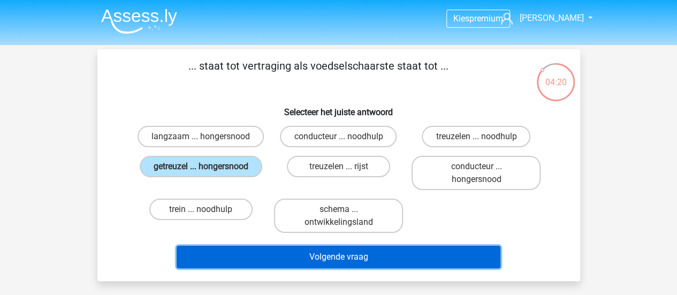
click at [390, 258] on button "Volgende vraag" at bounding box center [339, 257] width 324 height 22
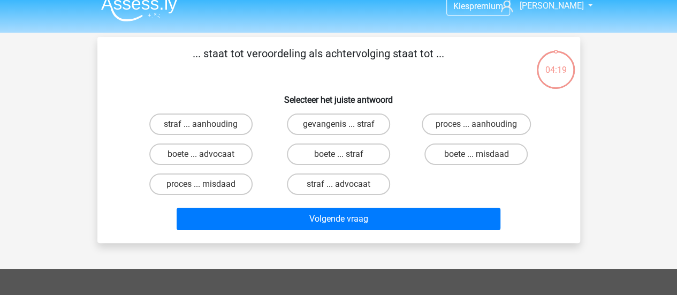
scroll to position [12, 0]
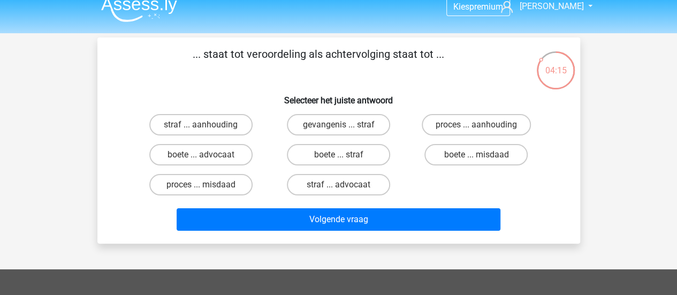
click at [476, 132] on input "proces ... aanhouding" at bounding box center [479, 128] width 7 height 7
radio input "true"
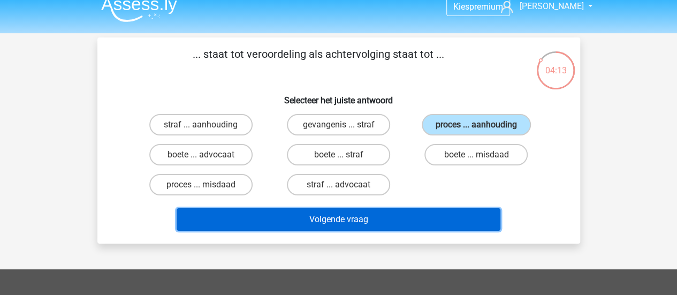
click at [388, 222] on button "Volgende vraag" at bounding box center [339, 219] width 324 height 22
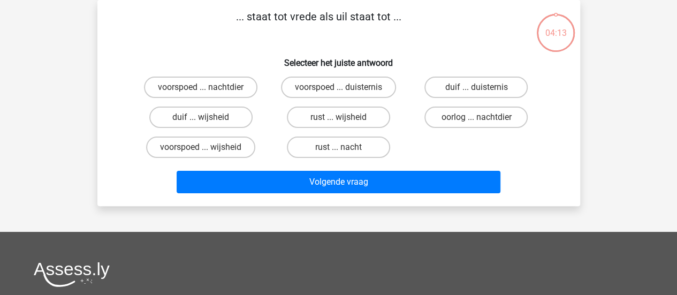
scroll to position [0, 0]
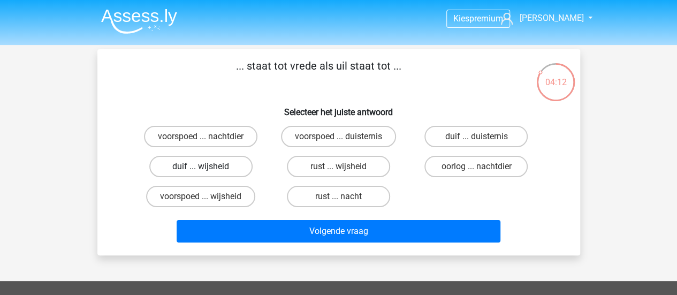
click at [192, 170] on label "duif ... wijsheid" at bounding box center [200, 166] width 103 height 21
click at [201, 170] on input "duif ... wijsheid" at bounding box center [204, 169] width 7 height 7
radio input "true"
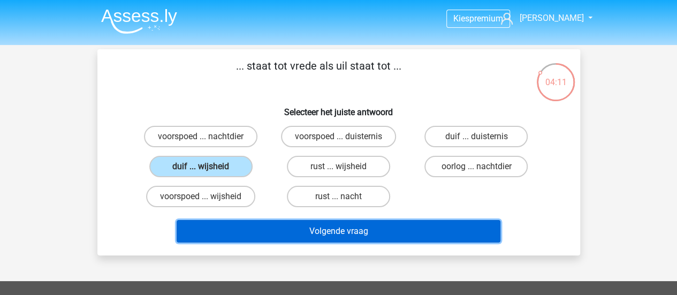
click at [310, 240] on button "Volgende vraag" at bounding box center [339, 231] width 324 height 22
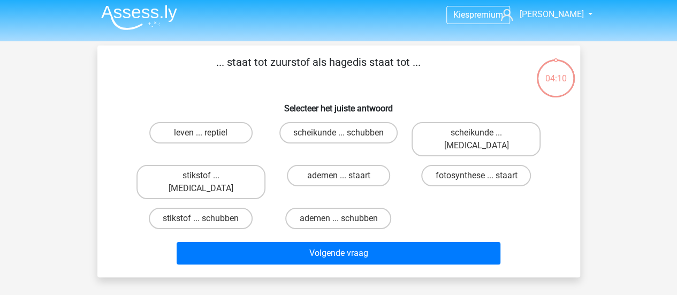
scroll to position [3, 0]
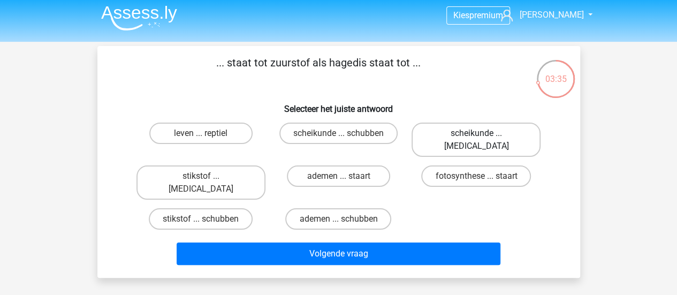
click at [459, 132] on label "scheikunde ... krokodil" at bounding box center [475, 140] width 129 height 34
click at [476, 133] on input "scheikunde ... krokodil" at bounding box center [479, 136] width 7 height 7
radio input "true"
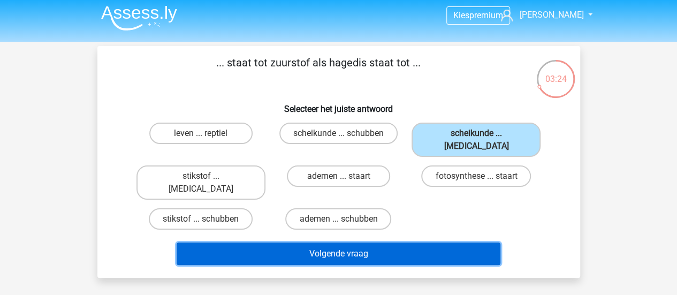
click at [415, 242] on button "Volgende vraag" at bounding box center [339, 253] width 324 height 22
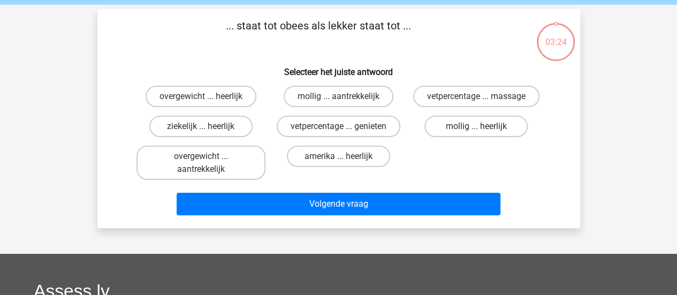
scroll to position [49, 0]
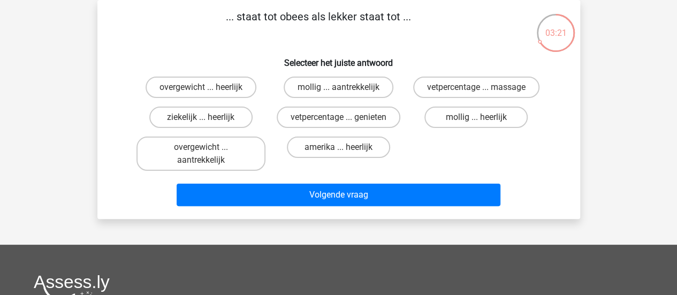
click at [190, 99] on div "overgewicht ... heerlijk" at bounding box center [201, 87] width 138 height 30
click at [197, 87] on label "overgewicht ... heerlijk" at bounding box center [201, 87] width 111 height 21
click at [201, 87] on input "overgewicht ... heerlijk" at bounding box center [204, 90] width 7 height 7
radio input "true"
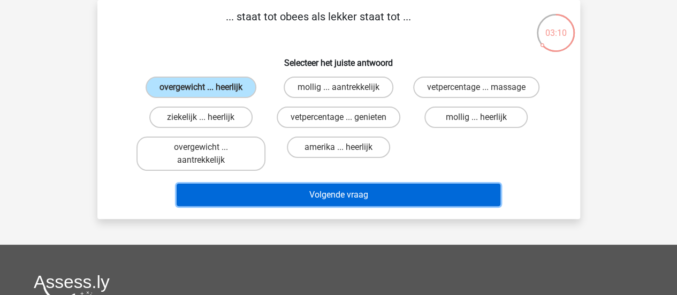
click at [409, 202] on button "Volgende vraag" at bounding box center [339, 195] width 324 height 22
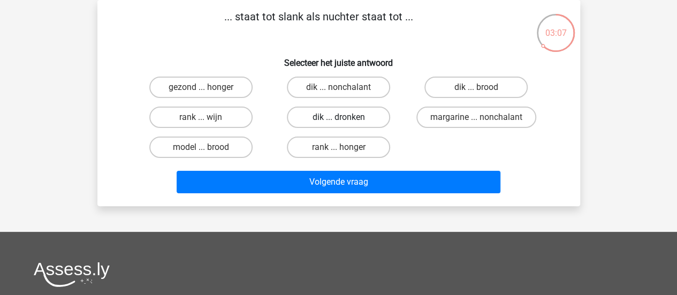
click at [340, 114] on label "dik ... dronken" at bounding box center [338, 116] width 103 height 21
click at [340, 117] on input "dik ... dronken" at bounding box center [341, 120] width 7 height 7
radio input "true"
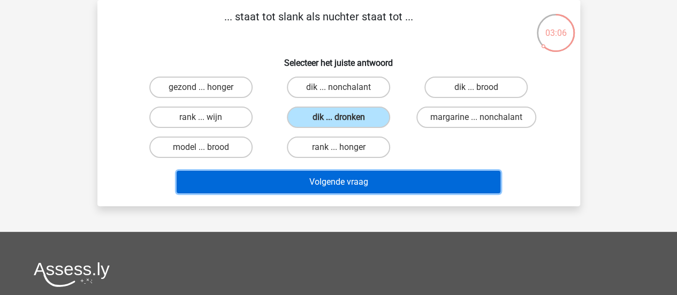
click at [342, 181] on button "Volgende vraag" at bounding box center [339, 182] width 324 height 22
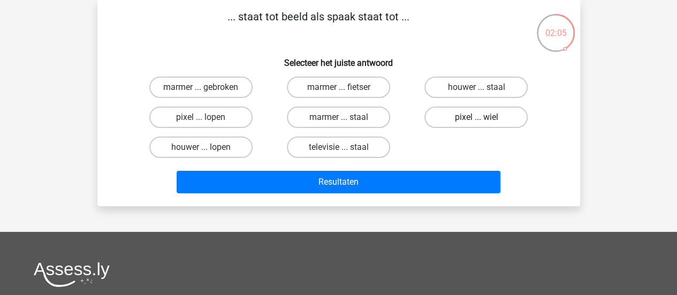
click at [477, 117] on label "pixel ... wiel" at bounding box center [475, 116] width 103 height 21
click at [477, 117] on input "pixel ... wiel" at bounding box center [479, 120] width 7 height 7
radio input "true"
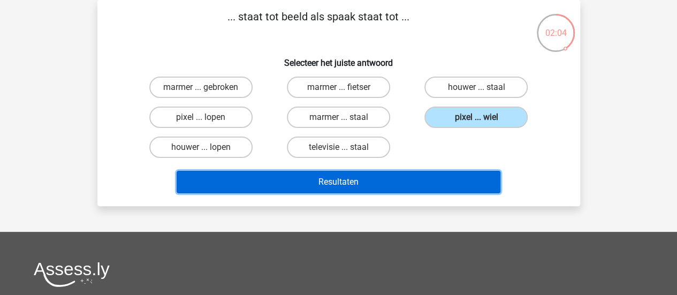
click at [388, 184] on button "Resultaten" at bounding box center [339, 182] width 324 height 22
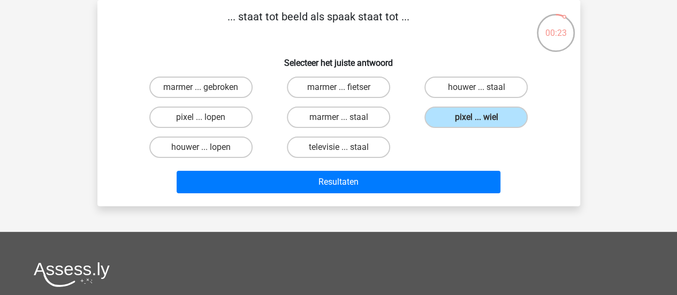
scroll to position [0, 0]
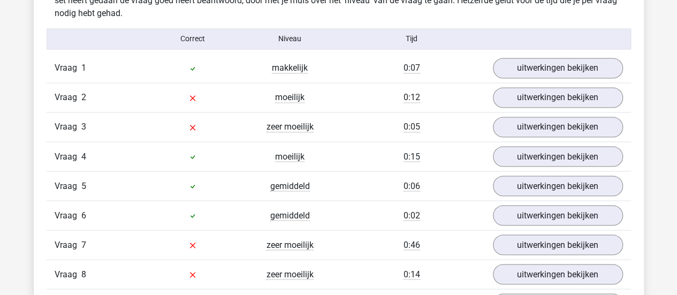
scroll to position [868, 0]
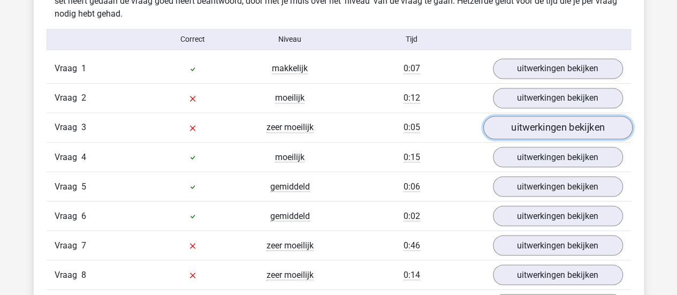
click at [545, 130] on link "uitwerkingen bekijken" at bounding box center [557, 128] width 149 height 24
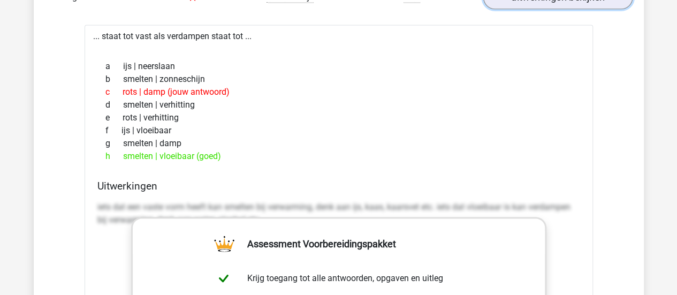
scroll to position [988, 0]
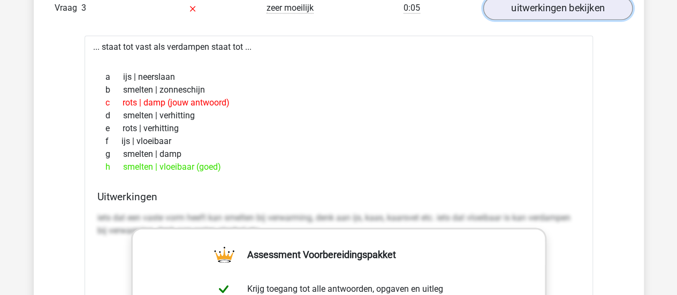
click at [596, 8] on link "uitwerkingen bekijken" at bounding box center [557, 8] width 149 height 24
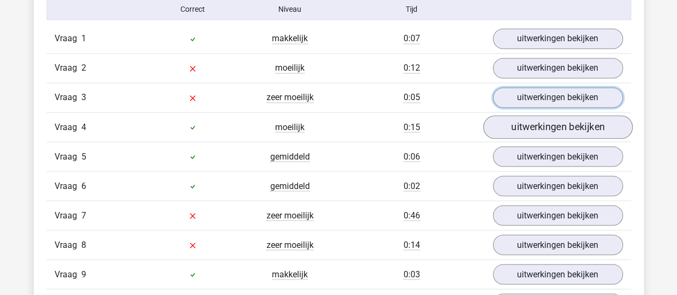
scroll to position [897, 0]
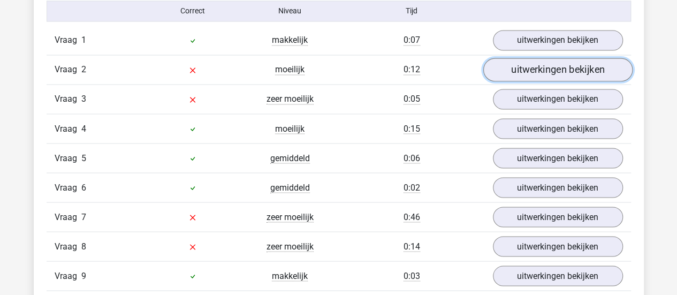
click at [552, 64] on link "uitwerkingen bekijken" at bounding box center [557, 70] width 149 height 24
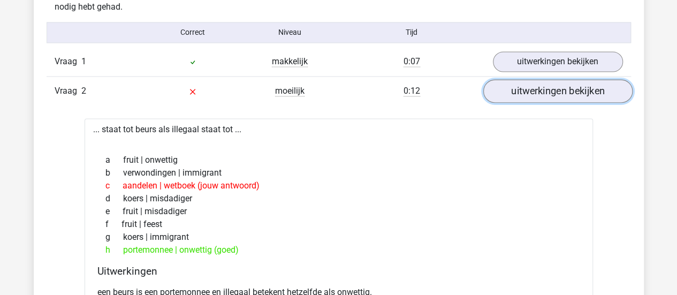
scroll to position [875, 0]
click at [571, 82] on link "uitwerkingen bekijken" at bounding box center [557, 92] width 149 height 24
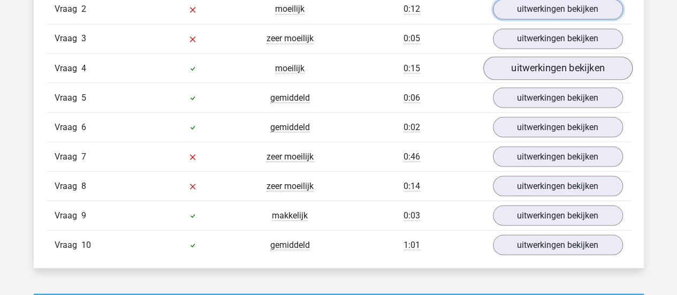
scroll to position [962, 0]
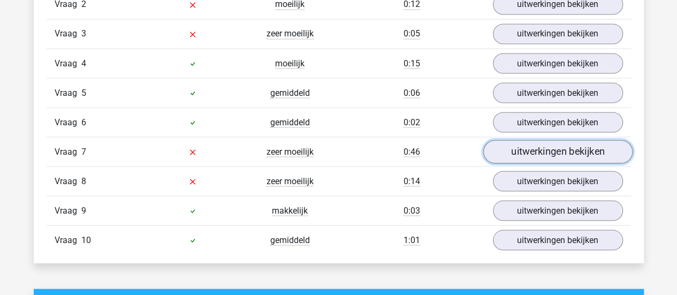
click at [533, 144] on link "uitwerkingen bekijken" at bounding box center [557, 152] width 149 height 24
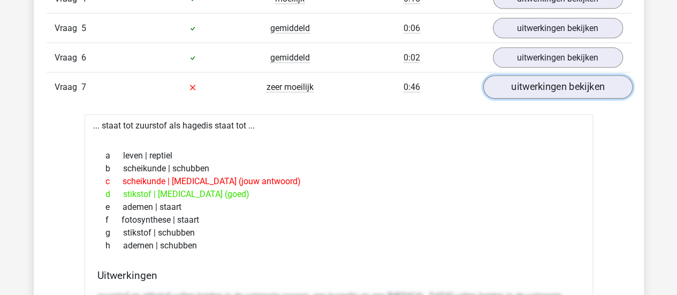
scroll to position [1027, 0]
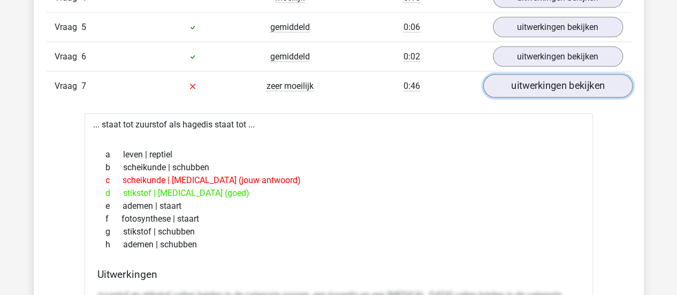
click at [533, 83] on link "uitwerkingen bekijken" at bounding box center [557, 86] width 149 height 24
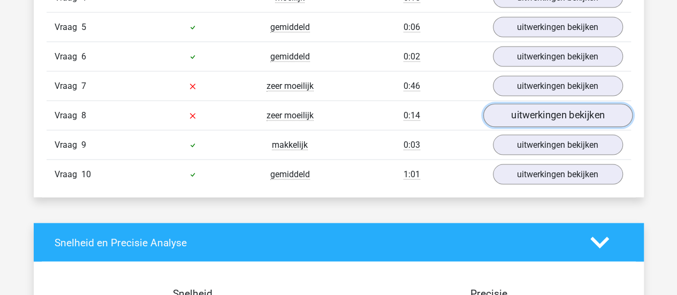
click at [528, 112] on link "uitwerkingen bekijken" at bounding box center [557, 116] width 149 height 24
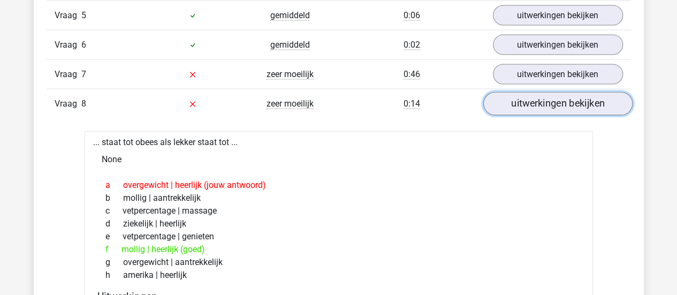
scroll to position [1037, 0]
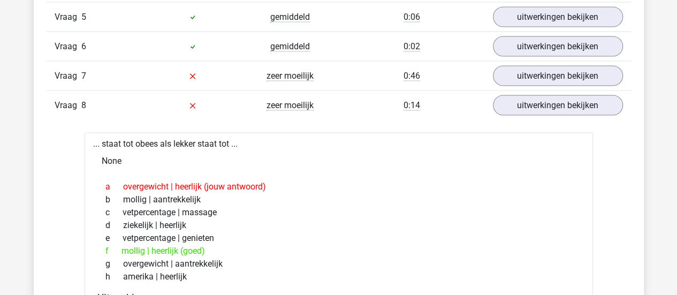
click at [535, 112] on div "Vraag 8 zeer moeilijk 0:14 uitwerkingen bekijken" at bounding box center [339, 104] width 584 height 29
click at [540, 94] on link "uitwerkingen bekijken" at bounding box center [557, 106] width 149 height 24
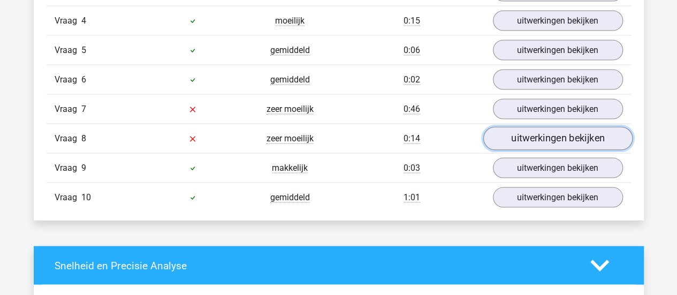
scroll to position [1004, 0]
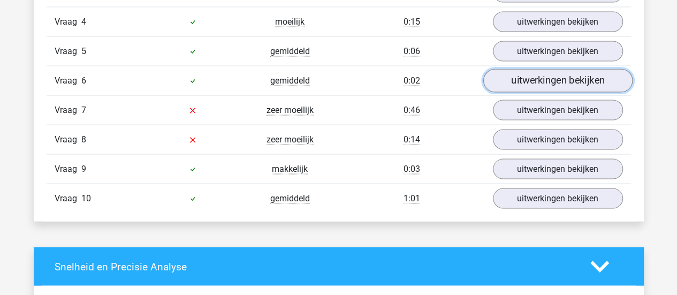
click at [532, 74] on link "uitwerkingen bekijken" at bounding box center [557, 80] width 149 height 24
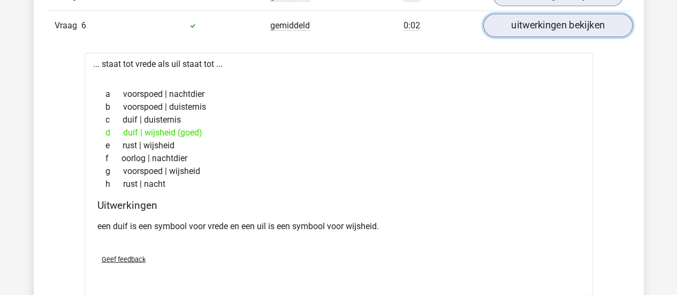
scroll to position [1027, 0]
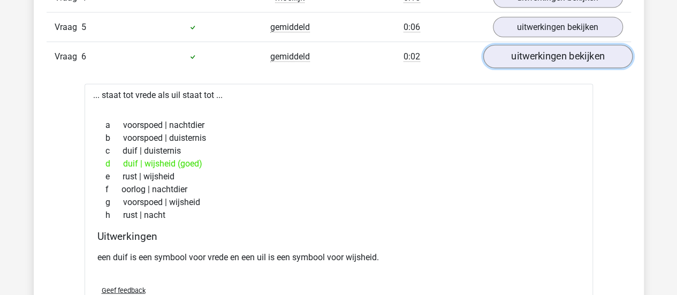
click at [535, 59] on link "uitwerkingen bekijken" at bounding box center [557, 57] width 149 height 24
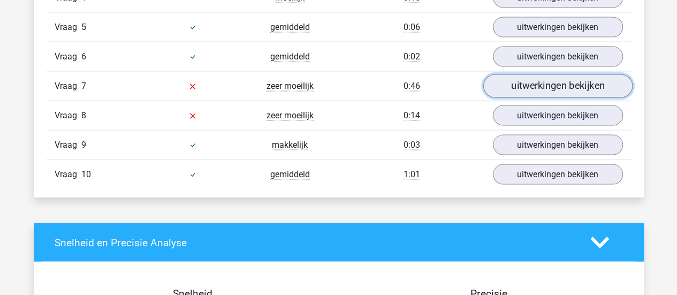
click at [535, 87] on link "uitwerkingen bekijken" at bounding box center [557, 86] width 149 height 24
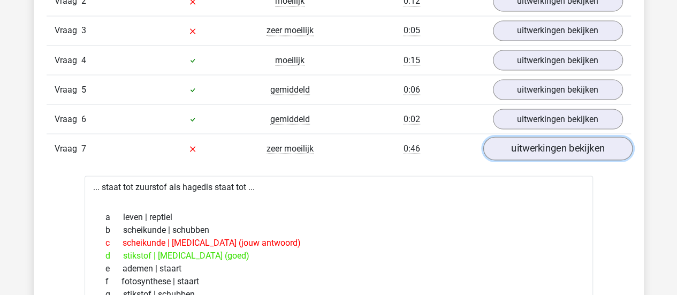
scroll to position [965, 0]
click at [544, 147] on link "uitwerkingen bekijken" at bounding box center [557, 149] width 149 height 24
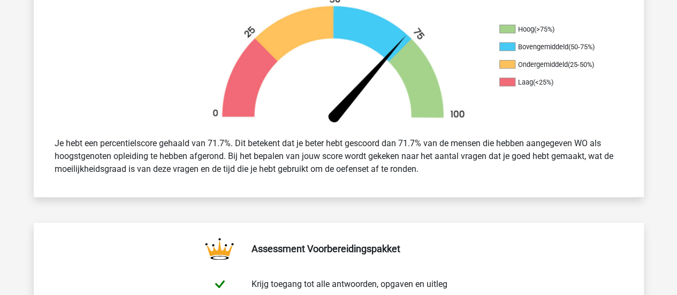
click at [125, 6] on div at bounding box center [110, 61] width 152 height 134
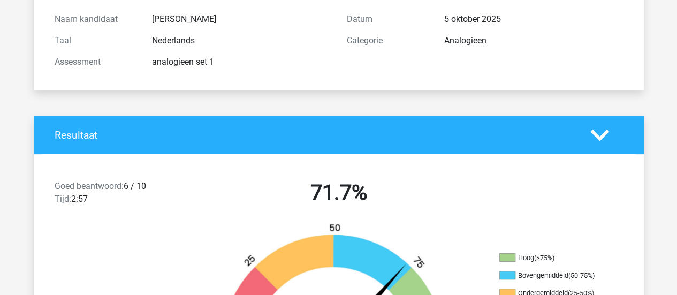
scroll to position [0, 0]
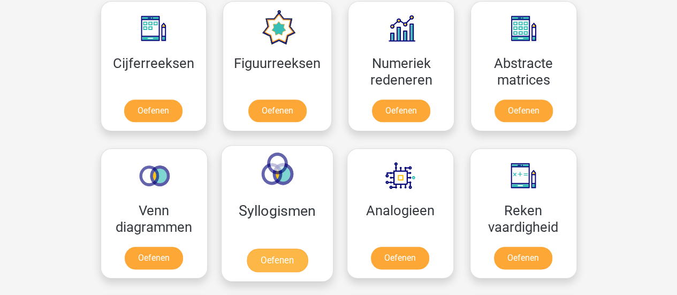
scroll to position [501, 0]
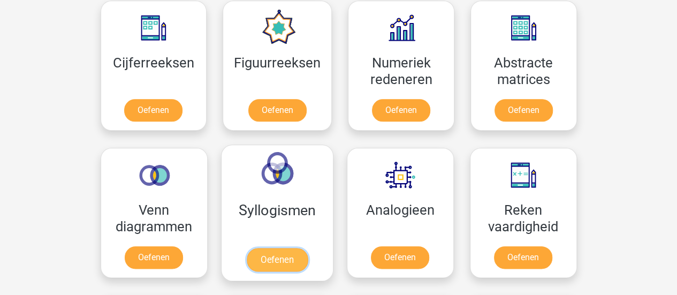
click at [279, 254] on link "Oefenen" at bounding box center [276, 260] width 61 height 24
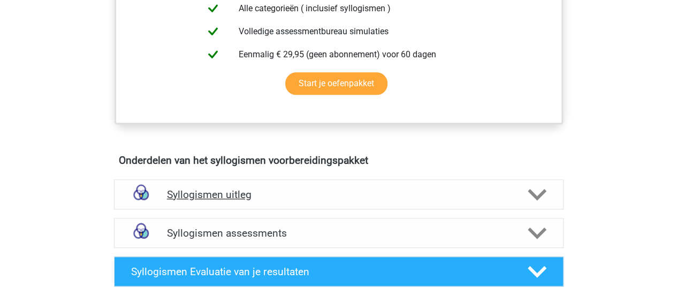
click at [375, 192] on h4 "Syllogismen uitleg" at bounding box center [339, 194] width 344 height 12
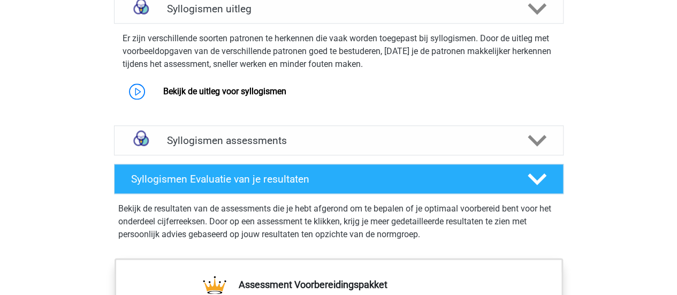
scroll to position [663, 0]
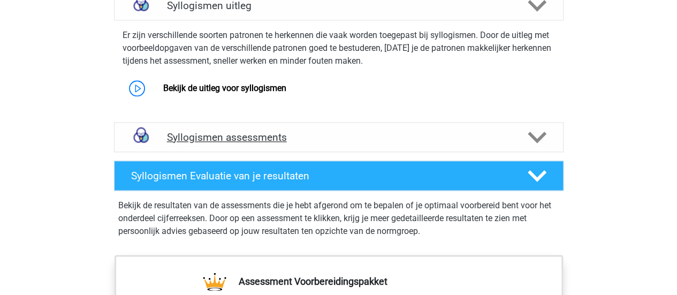
click at [490, 146] on div "Syllogismen assessments" at bounding box center [338, 137] width 449 height 30
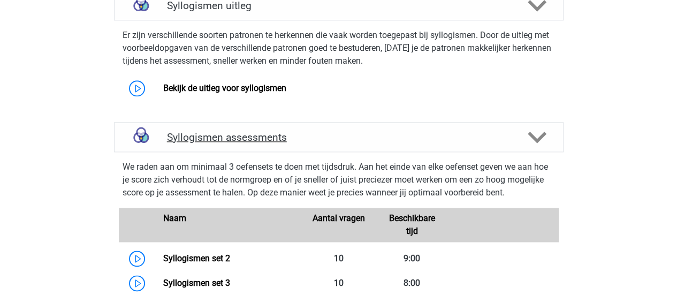
click at [490, 146] on div "Syllogismen assessments" at bounding box center [338, 137] width 449 height 30
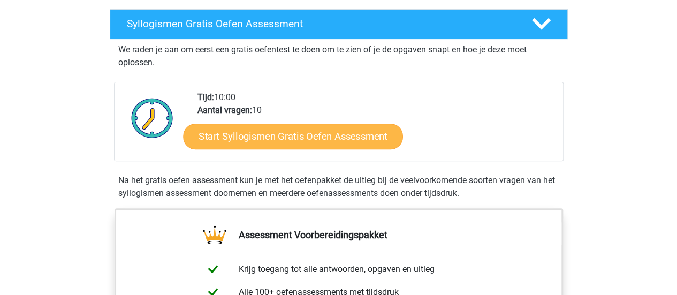
scroll to position [161, 0]
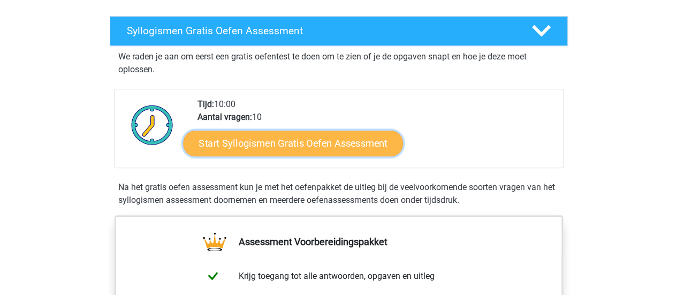
click at [372, 136] on link "Start Syllogismen Gratis Oefen Assessment" at bounding box center [293, 143] width 220 height 26
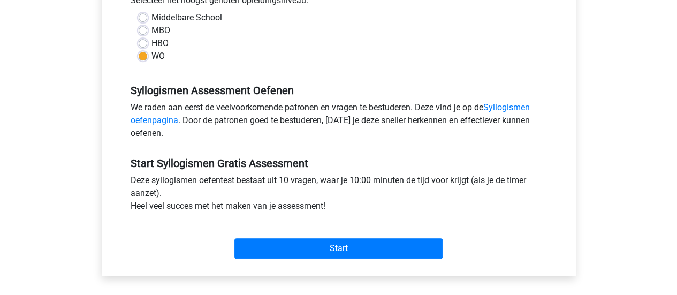
scroll to position [258, 0]
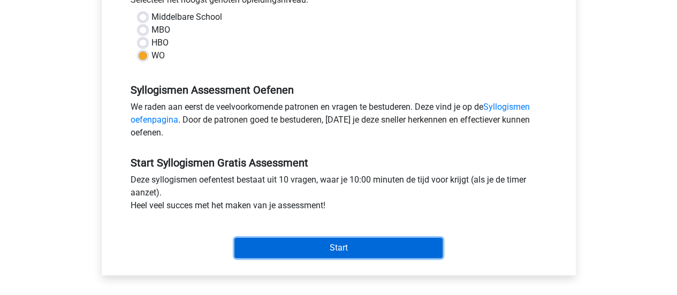
click at [325, 250] on input "Start" at bounding box center [338, 248] width 208 height 20
